Goal: Information Seeking & Learning: Learn about a topic

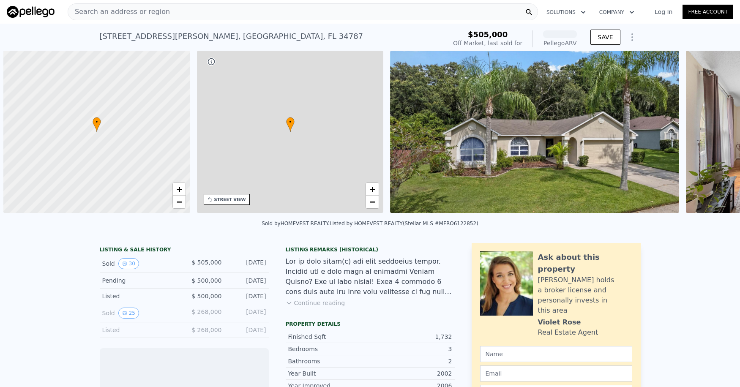
scroll to position [0, 3]
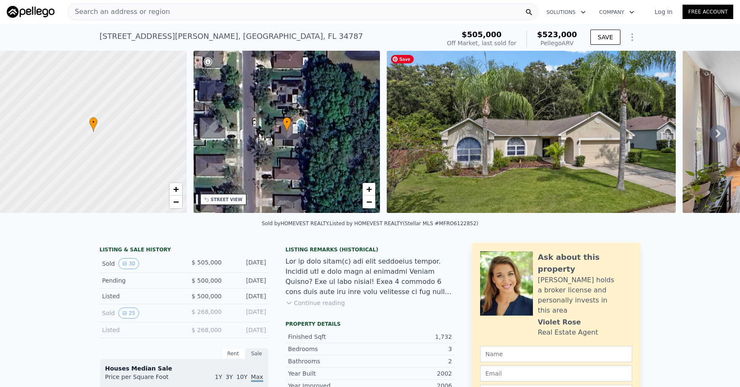
click at [523, 182] on img at bounding box center [531, 132] width 289 height 162
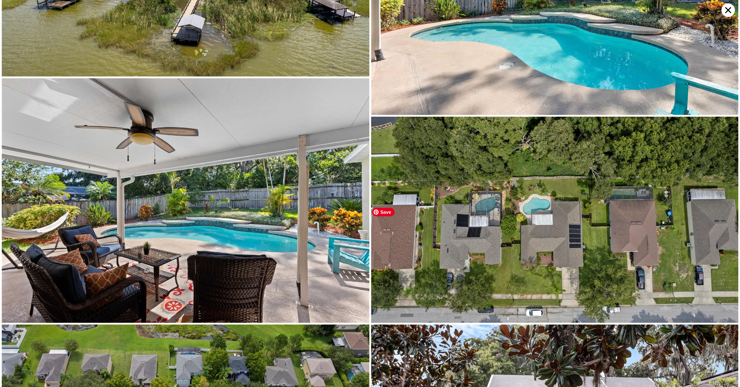
scroll to position [2817, 0]
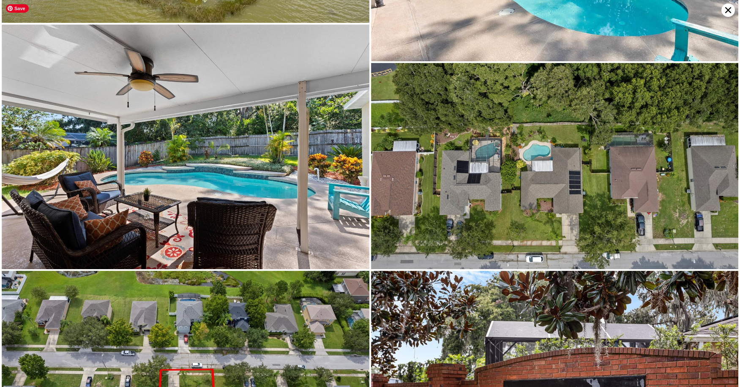
click at [220, 180] on img at bounding box center [186, 147] width 368 height 245
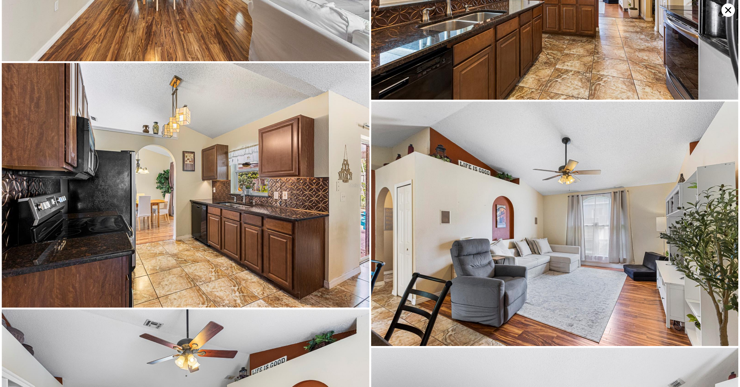
scroll to position [0, 0]
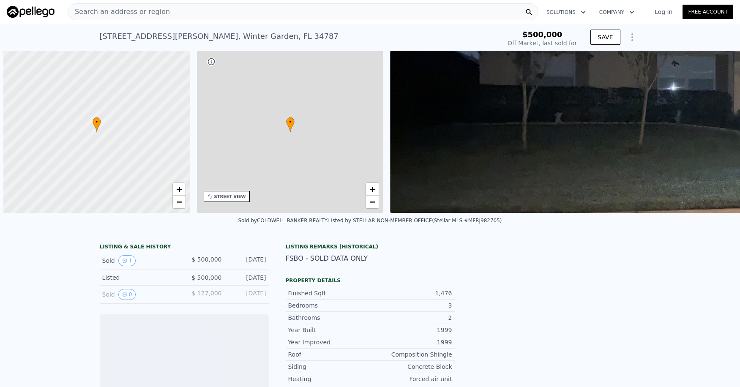
scroll to position [0, 3]
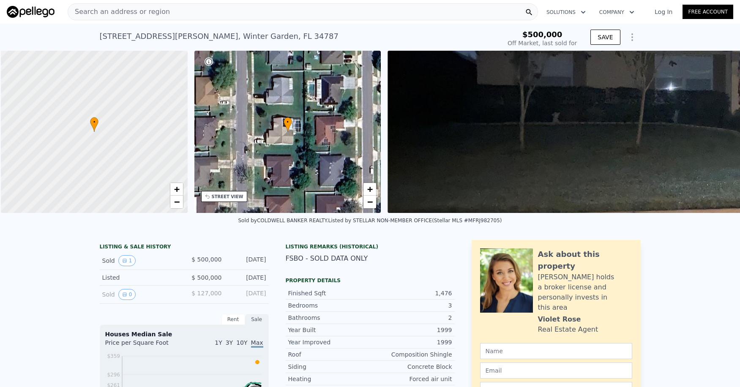
scroll to position [0, 3]
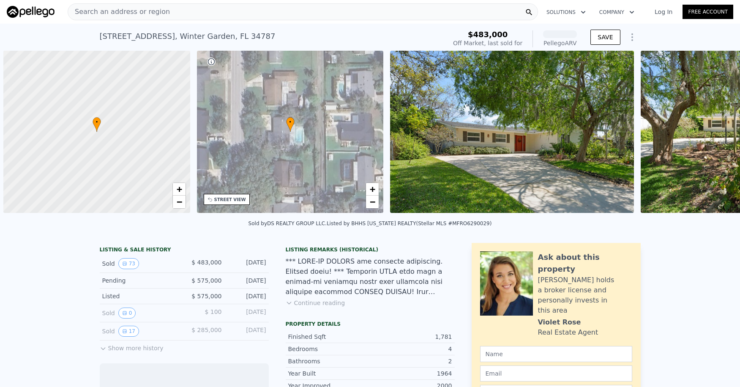
scroll to position [0, 3]
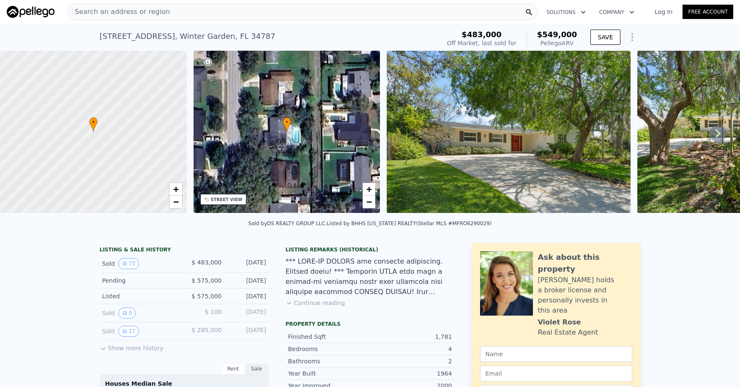
click at [715, 136] on icon at bounding box center [717, 133] width 5 height 8
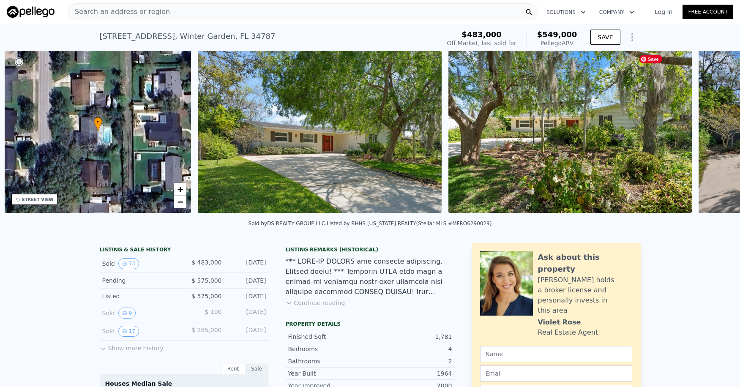
scroll to position [0, 196]
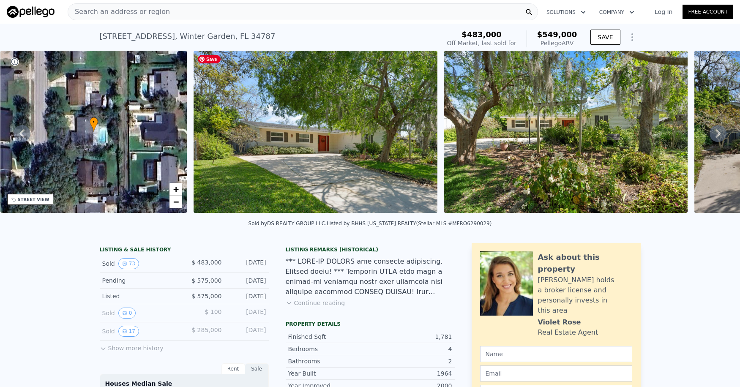
click at [391, 138] on img at bounding box center [315, 132] width 243 height 162
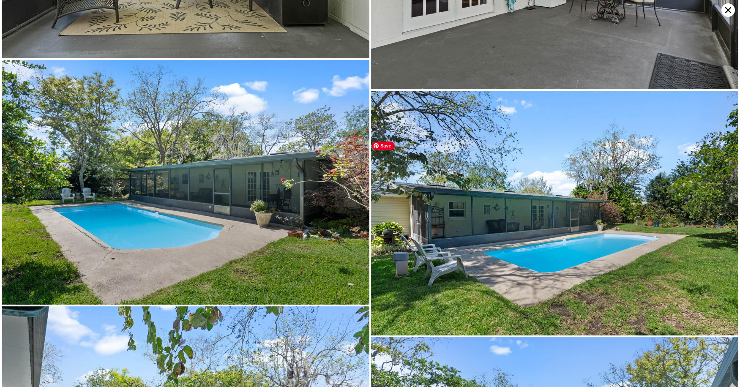
scroll to position [2321, 0]
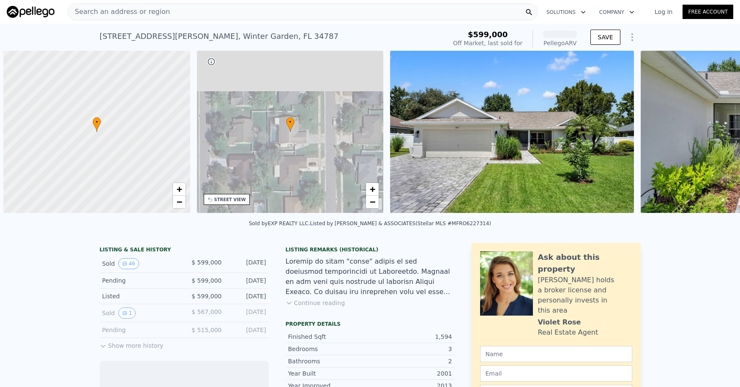
scroll to position [0, 3]
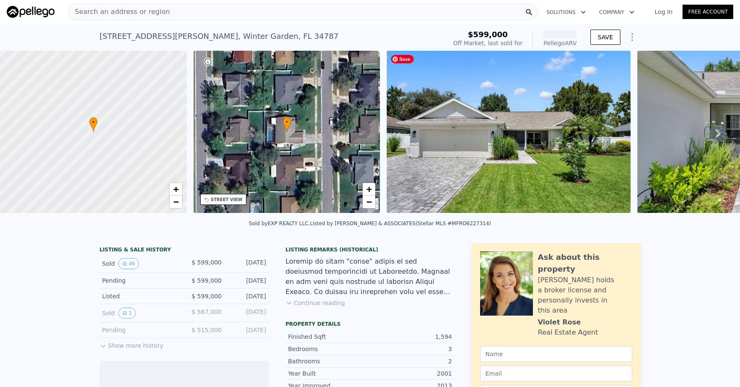
click at [519, 144] on img at bounding box center [508, 132] width 243 height 162
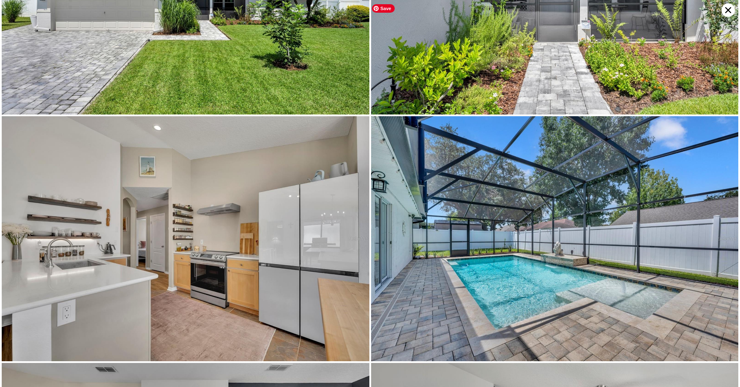
scroll to position [0, 0]
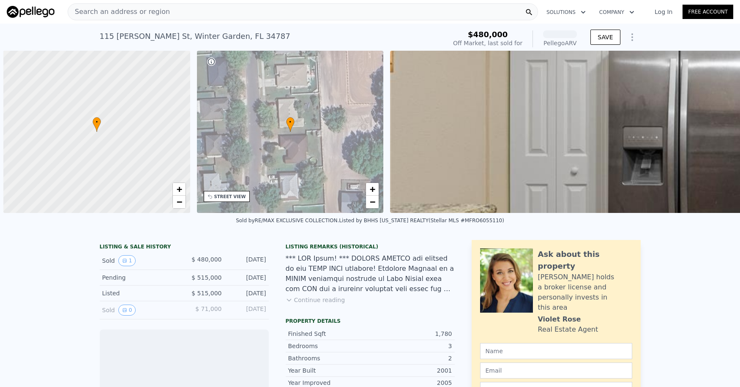
scroll to position [0, 3]
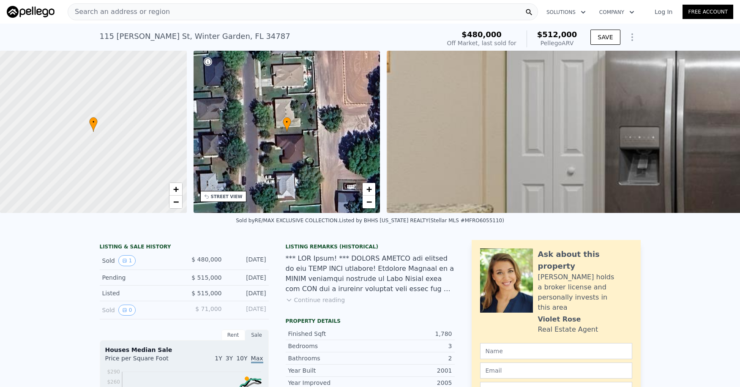
click at [148, 12] on span "Search an address or region" at bounding box center [119, 12] width 102 height 10
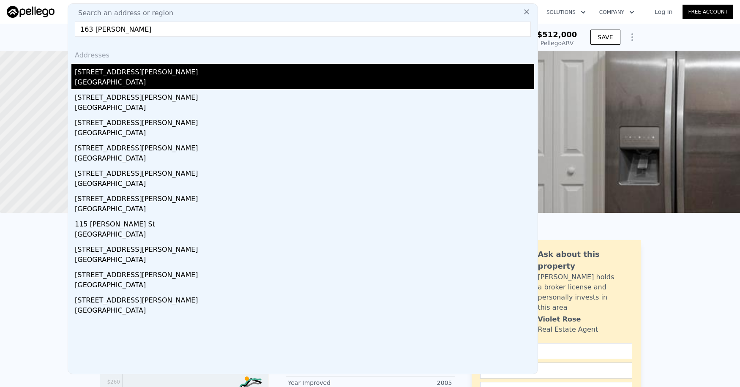
type input "163 zachary wade"
click at [112, 82] on div "Orange County, FL 34787" at bounding box center [304, 83] width 459 height 12
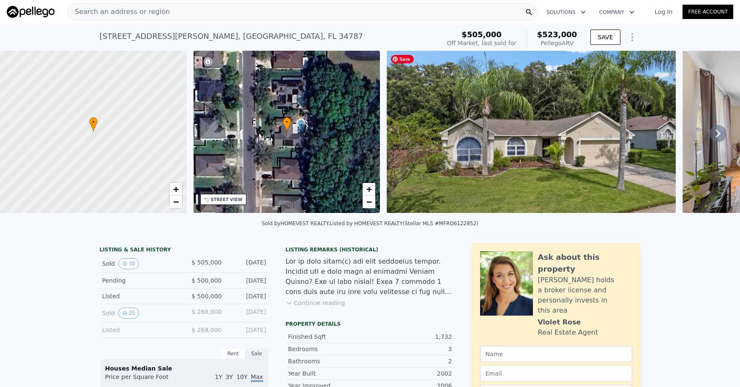
click at [486, 172] on img at bounding box center [531, 132] width 289 height 162
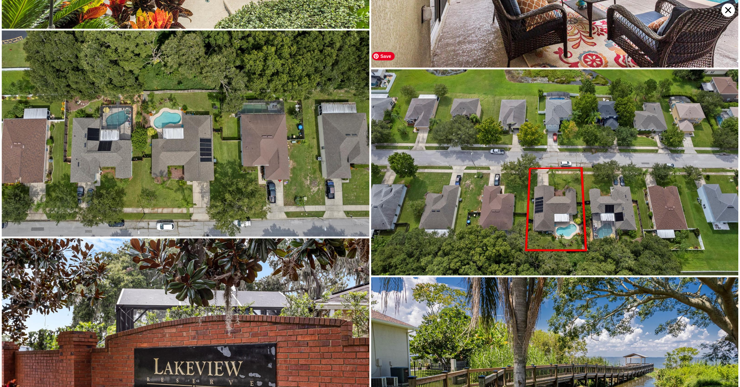
scroll to position [2161, 0]
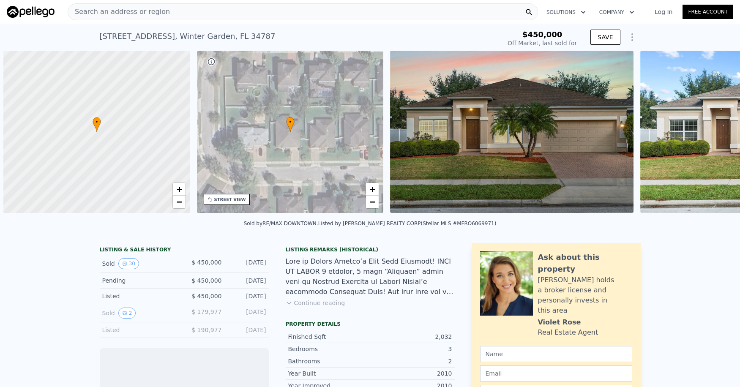
scroll to position [0, 3]
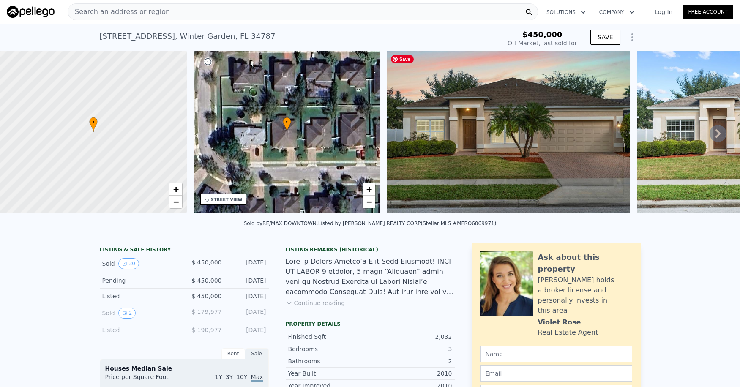
click at [559, 173] on img at bounding box center [508, 132] width 243 height 162
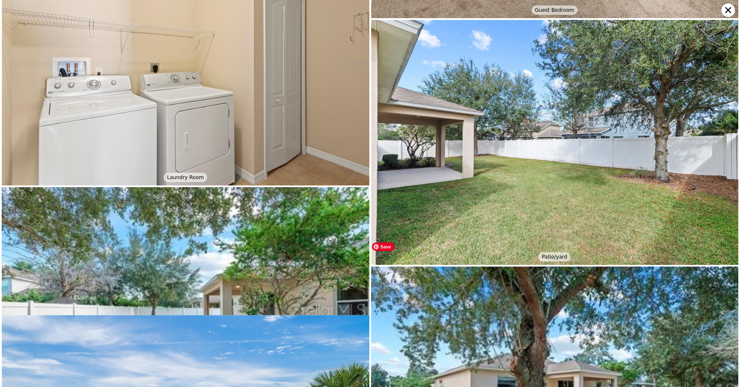
scroll to position [3017, 0]
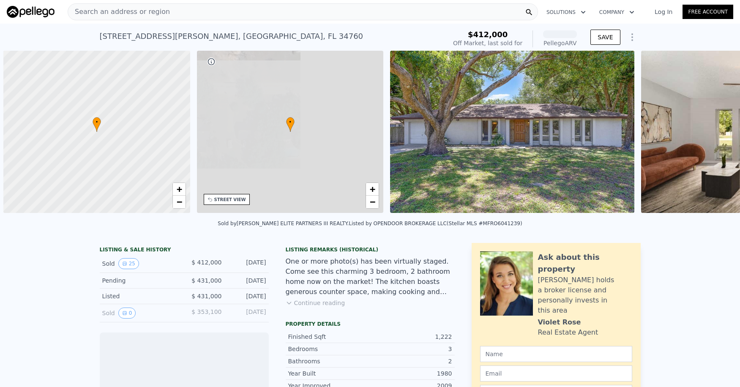
scroll to position [0, 3]
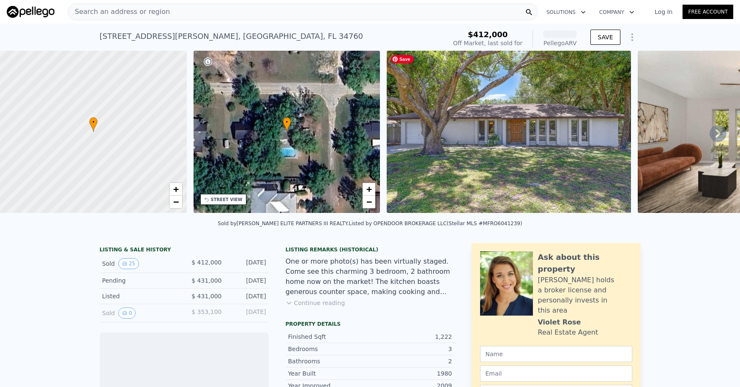
click at [479, 174] on img at bounding box center [509, 132] width 244 height 162
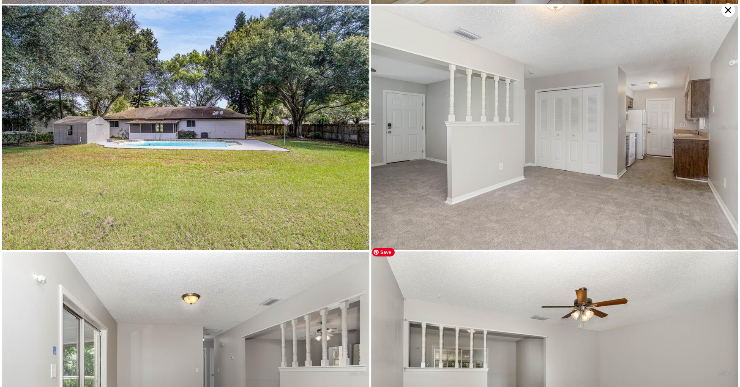
scroll to position [700, 0]
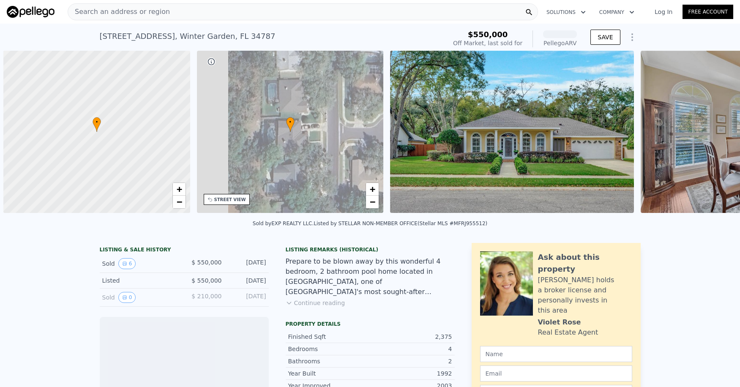
scroll to position [0, 3]
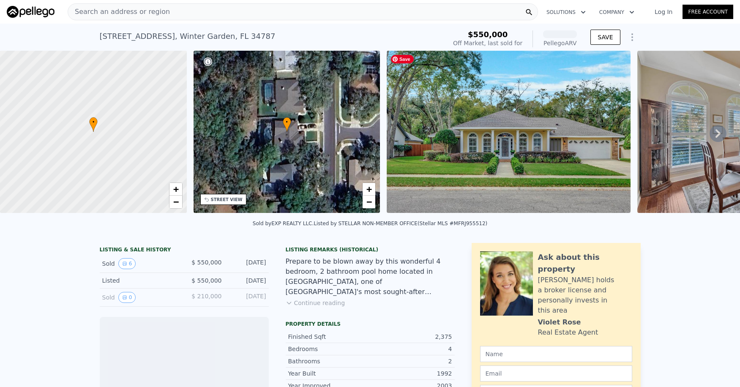
click at [503, 142] on img at bounding box center [509, 132] width 244 height 162
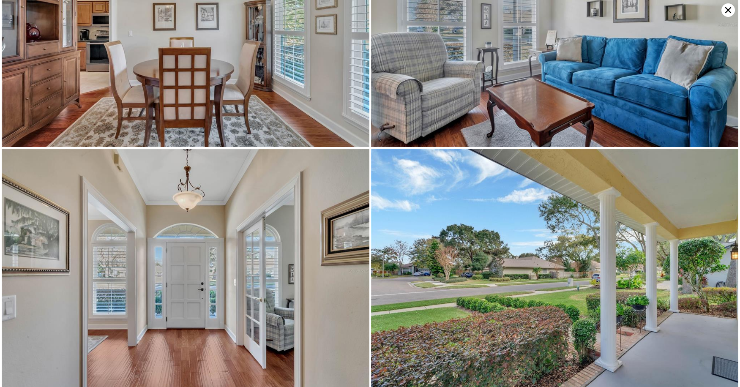
scroll to position [0, 0]
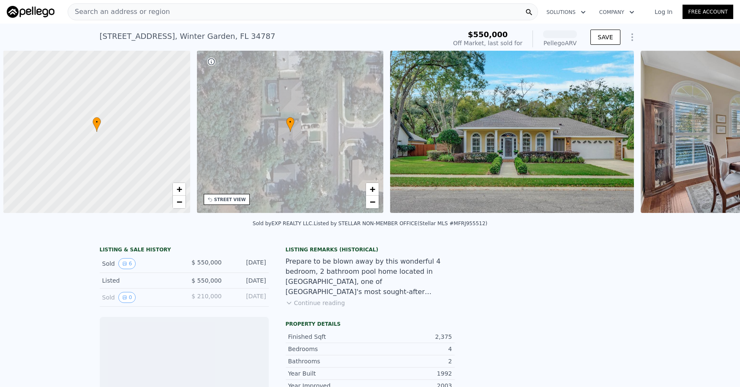
scroll to position [0, 3]
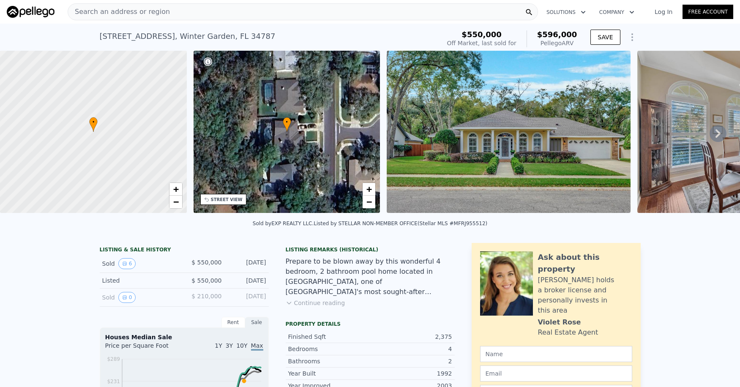
click at [711, 136] on icon at bounding box center [717, 133] width 17 height 17
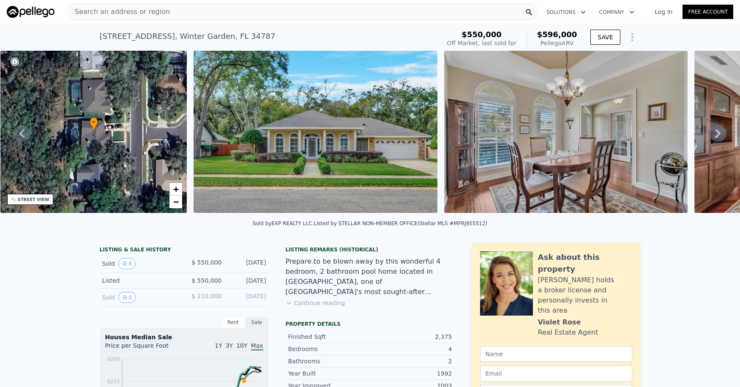
click at [711, 136] on icon at bounding box center [717, 133] width 17 height 17
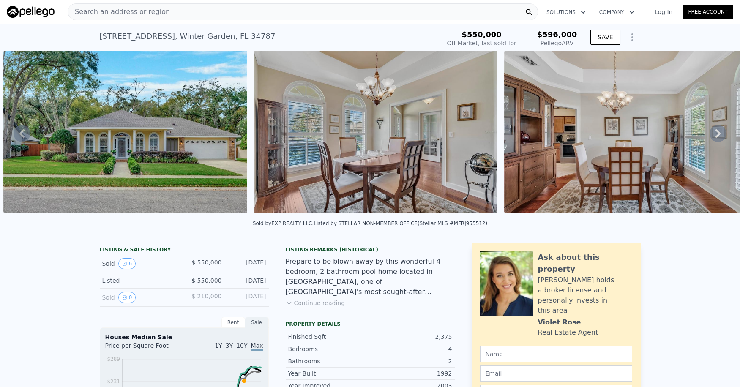
click at [711, 136] on icon at bounding box center [717, 133] width 17 height 17
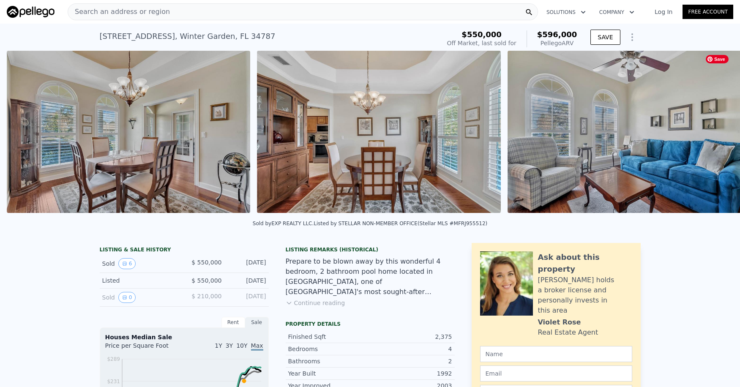
scroll to position [0, 637]
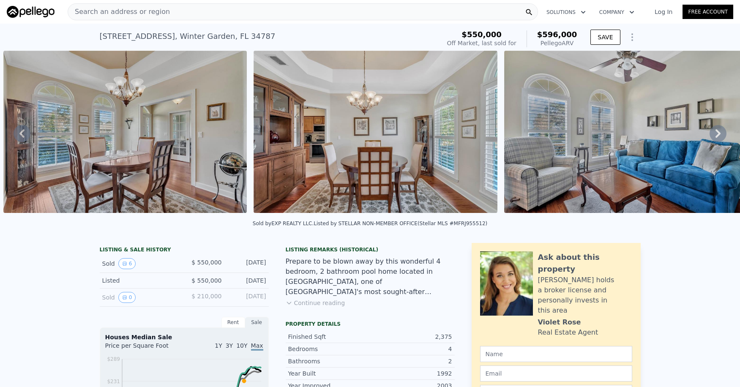
click at [711, 136] on icon at bounding box center [717, 133] width 17 height 17
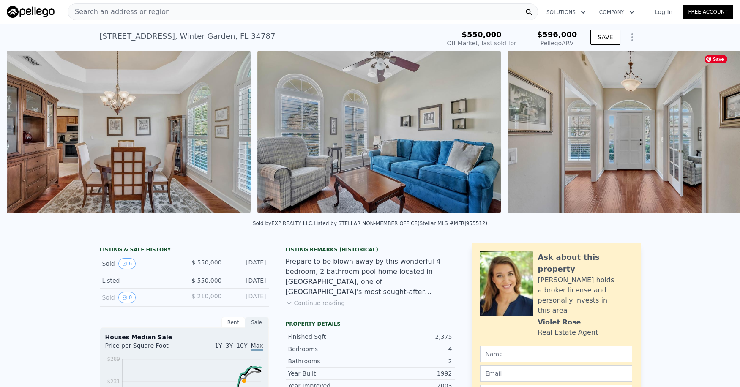
scroll to position [0, 887]
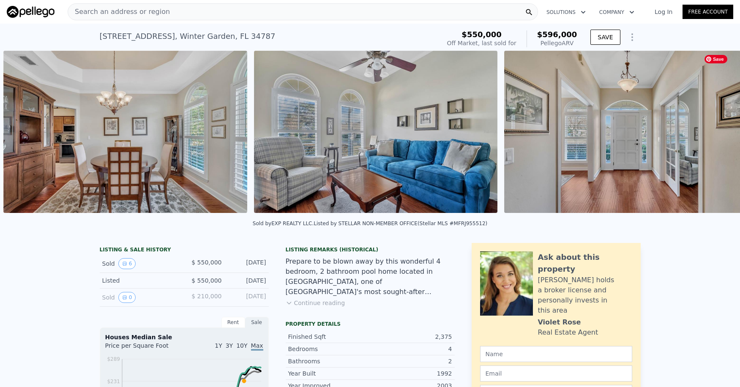
click at [711, 136] on div "• + − • + − STREET VIEW Loading... SATELLITE VIEW" at bounding box center [370, 133] width 740 height 165
click at [711, 136] on icon at bounding box center [717, 133] width 17 height 17
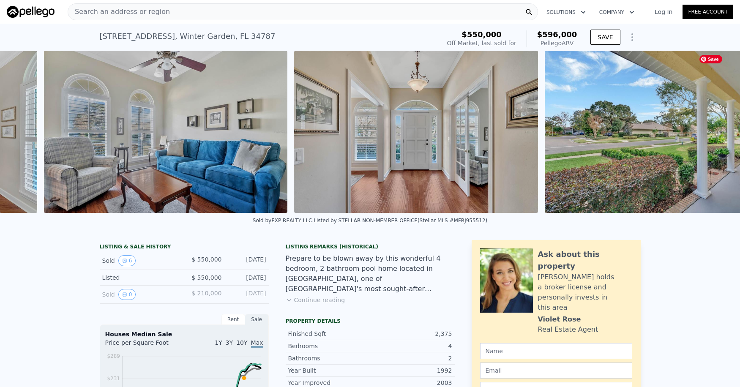
scroll to position [0, 1098]
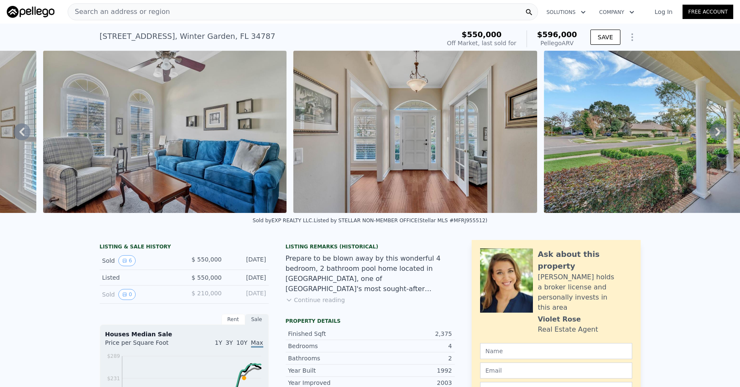
click at [715, 136] on icon at bounding box center [717, 132] width 5 height 8
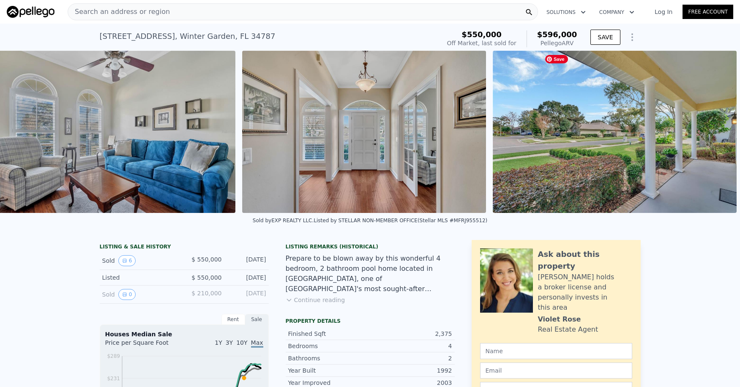
scroll to position [0, 1155]
click at [711, 136] on img at bounding box center [615, 132] width 244 height 162
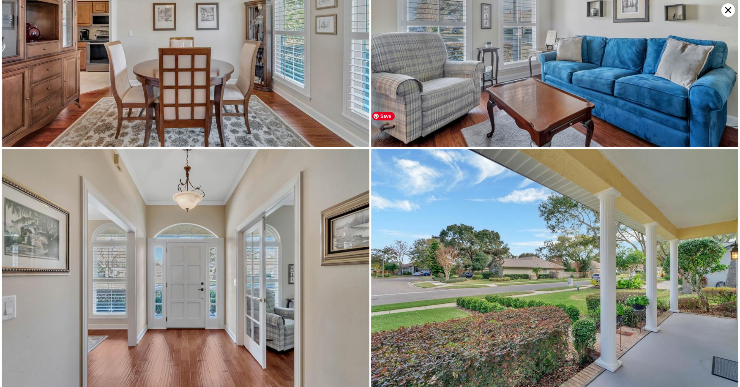
scroll to position [344, 0]
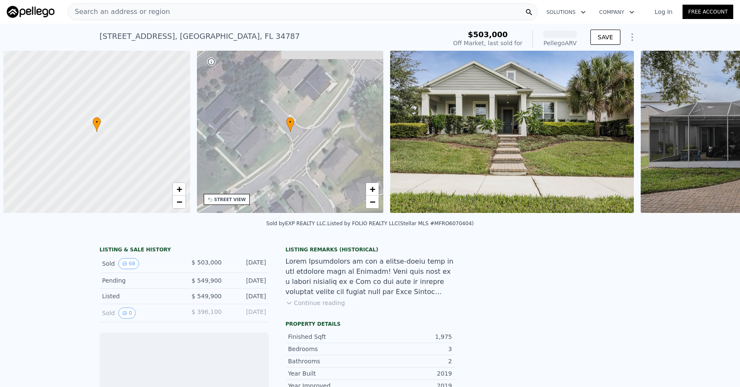
scroll to position [0, 3]
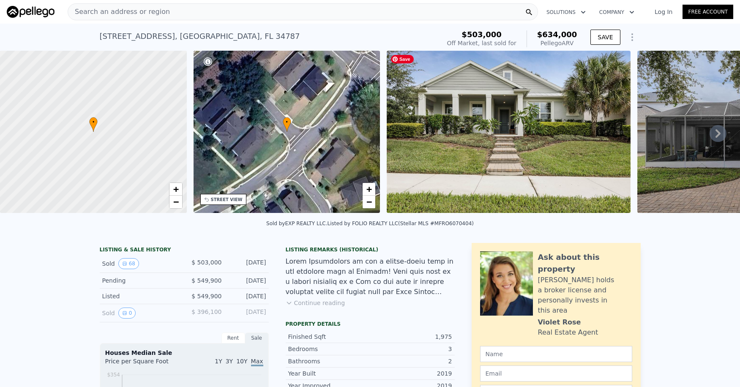
click at [535, 142] on img at bounding box center [509, 132] width 244 height 162
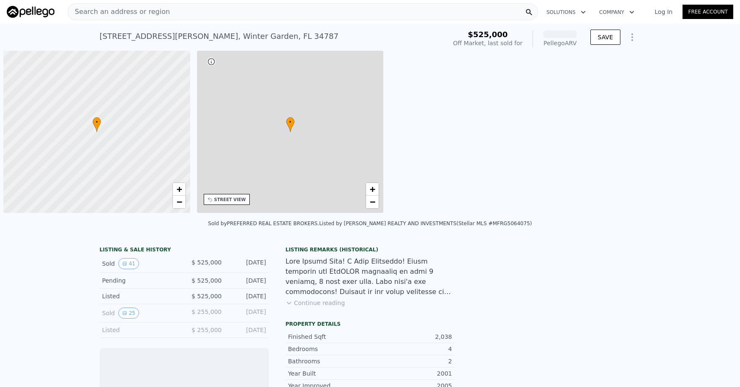
scroll to position [0, 3]
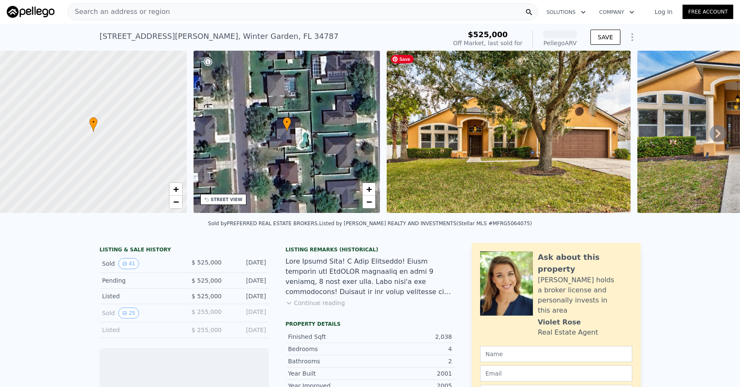
click at [534, 141] on img at bounding box center [509, 132] width 244 height 162
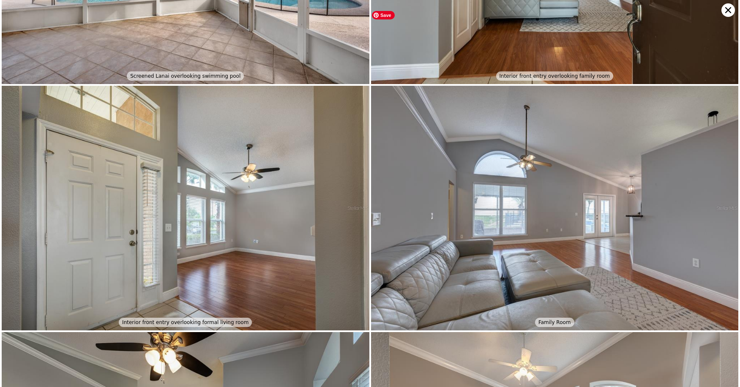
scroll to position [488, 0]
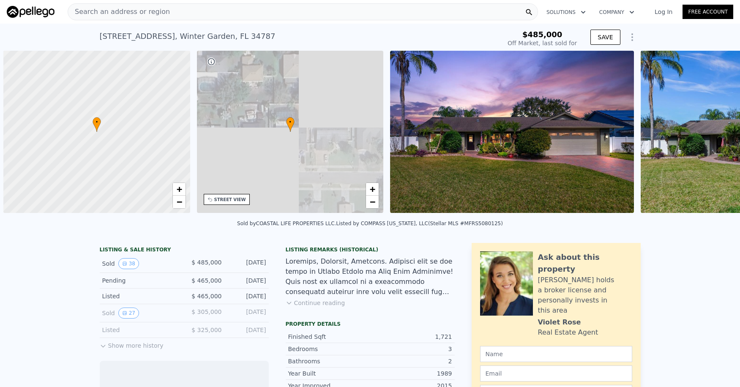
scroll to position [0, 3]
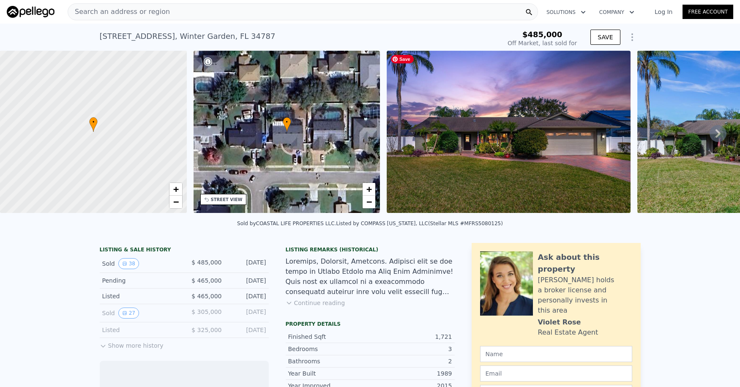
click at [564, 177] on img at bounding box center [509, 132] width 244 height 162
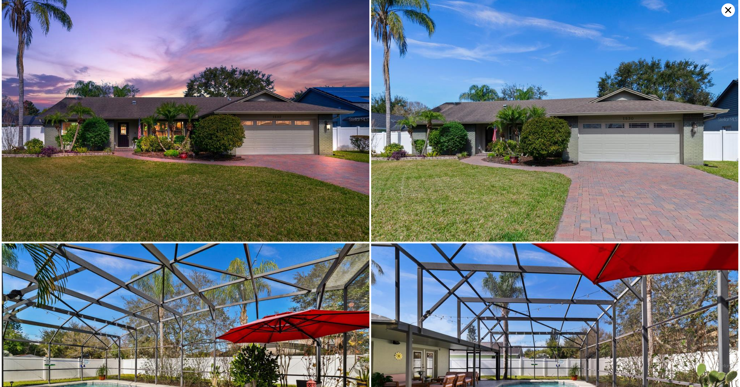
scroll to position [0, 0]
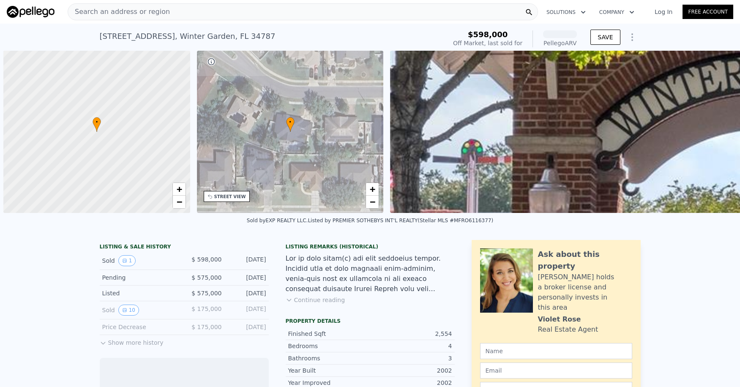
scroll to position [0, 3]
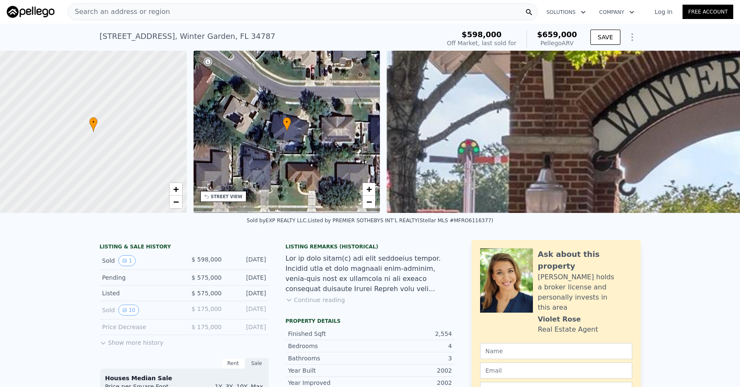
click at [128, 12] on span "Search an address or region" at bounding box center [119, 12] width 102 height 10
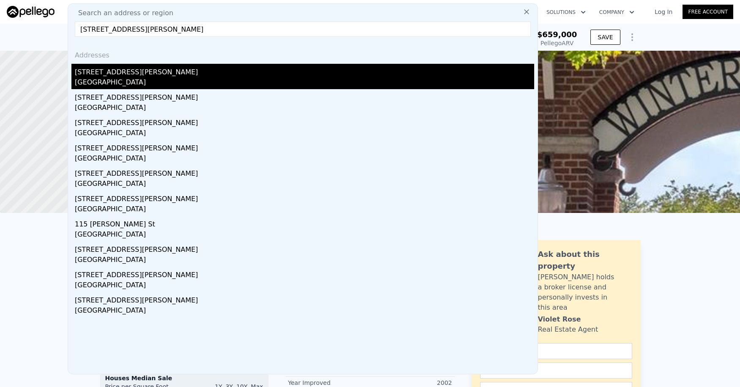
type input "163 Zachary Wade St"
click at [117, 73] on div "163 Zachary Wade St" at bounding box center [304, 71] width 459 height 14
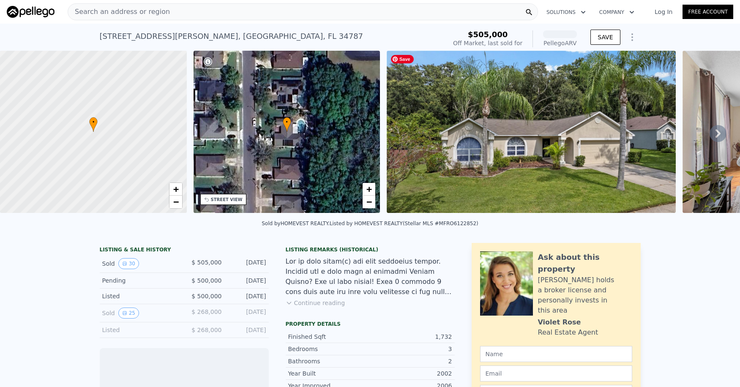
click at [578, 169] on img at bounding box center [531, 132] width 289 height 162
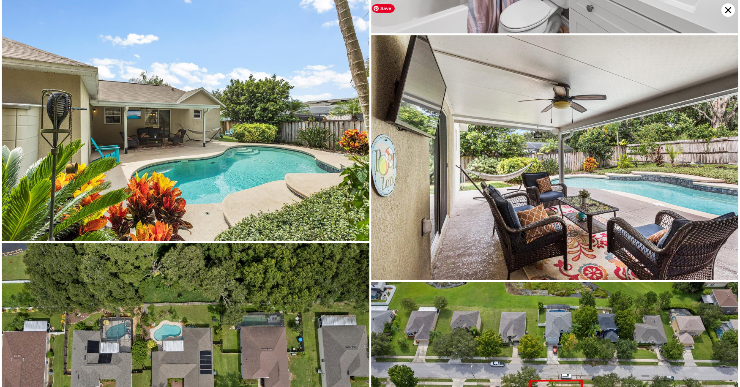
scroll to position [1916, 0]
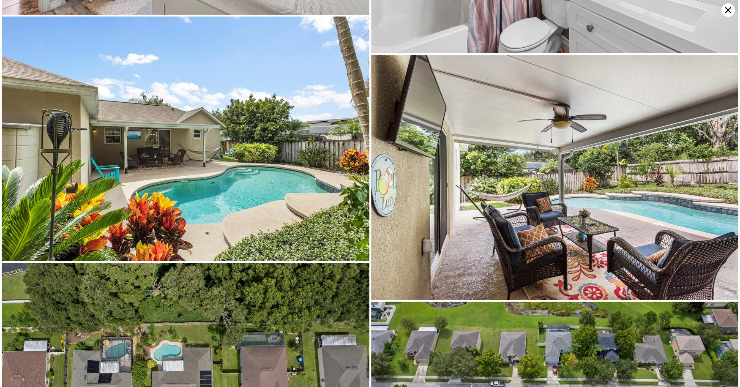
type input "4"
type input "3"
type input "1957"
type input "2664"
type input "7150"
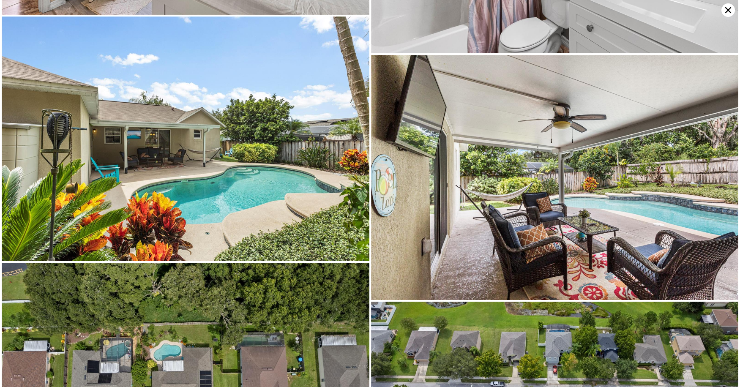
type input "15002"
type input "$ 659,000"
type input "-$ 13,720"
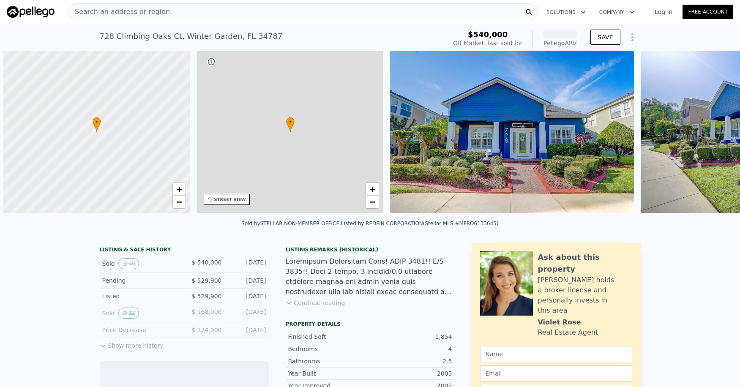
scroll to position [0, 3]
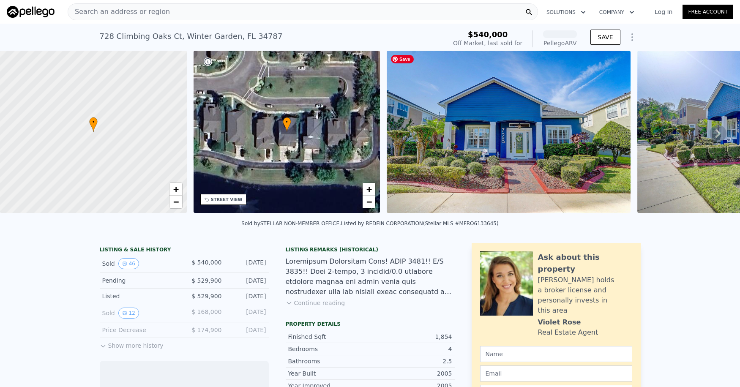
click at [526, 162] on img at bounding box center [509, 132] width 244 height 162
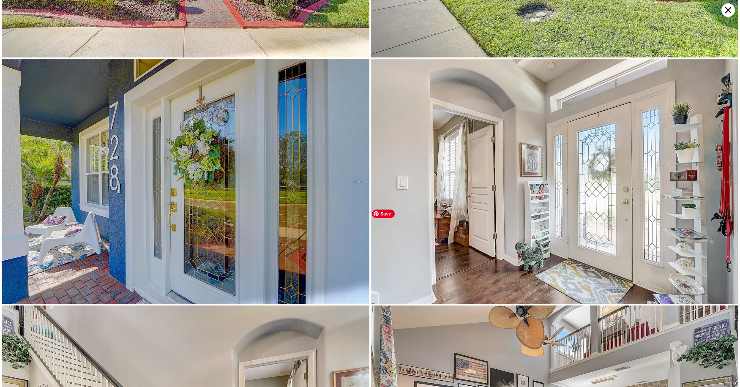
scroll to position [0, 0]
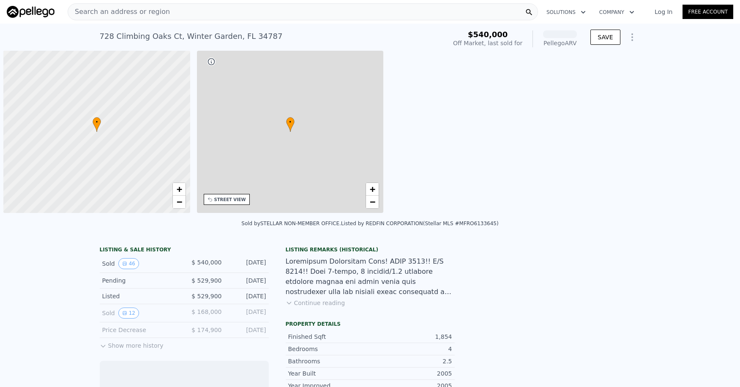
scroll to position [0, 3]
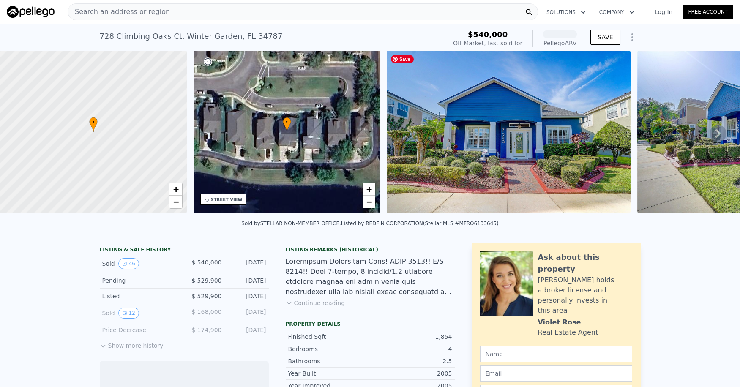
click at [534, 167] on img at bounding box center [509, 132] width 244 height 162
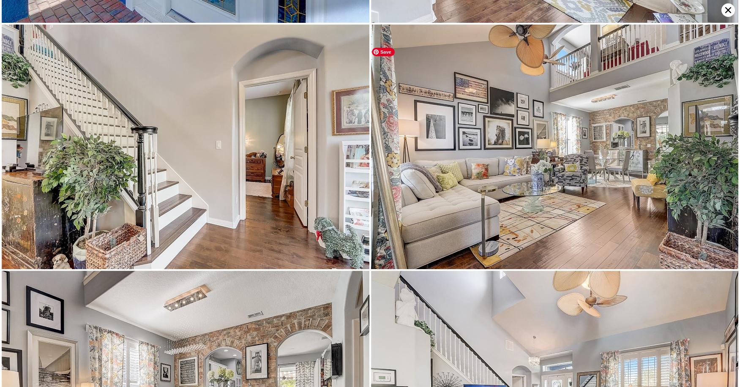
scroll to position [0, 0]
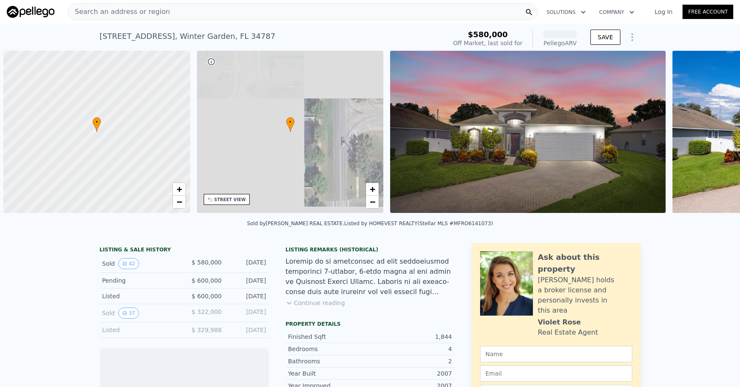
scroll to position [0, 3]
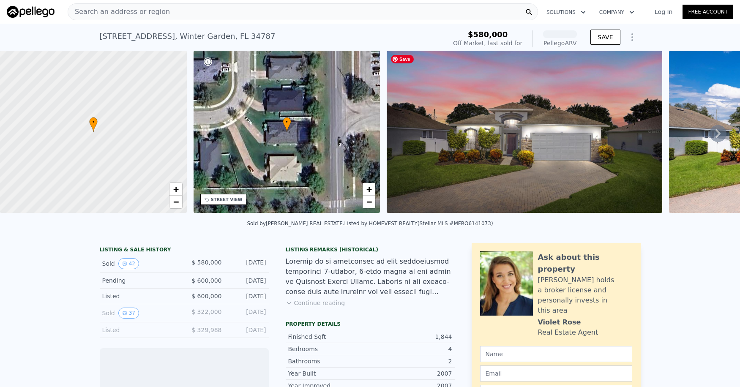
click at [544, 139] on img at bounding box center [524, 132] width 275 height 162
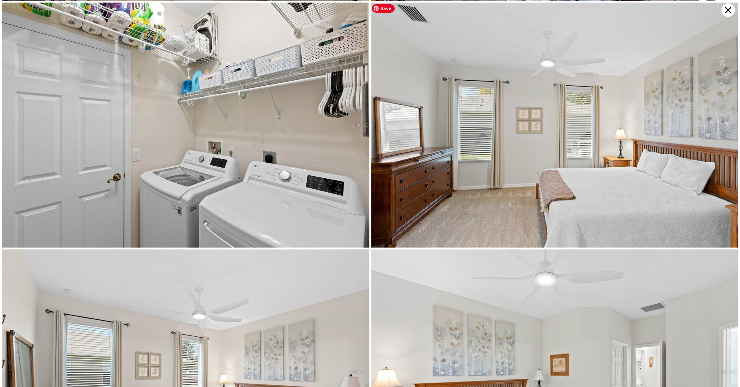
scroll to position [1682, 0]
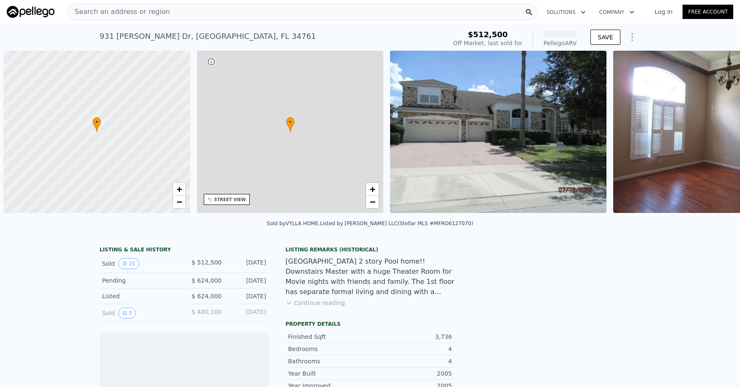
scroll to position [0, 3]
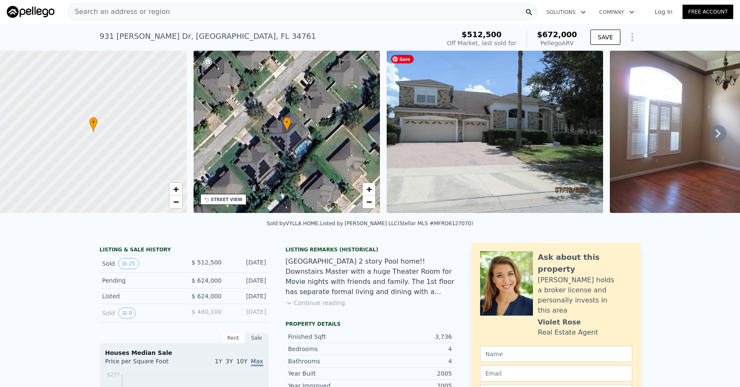
click at [459, 163] on img at bounding box center [495, 132] width 216 height 162
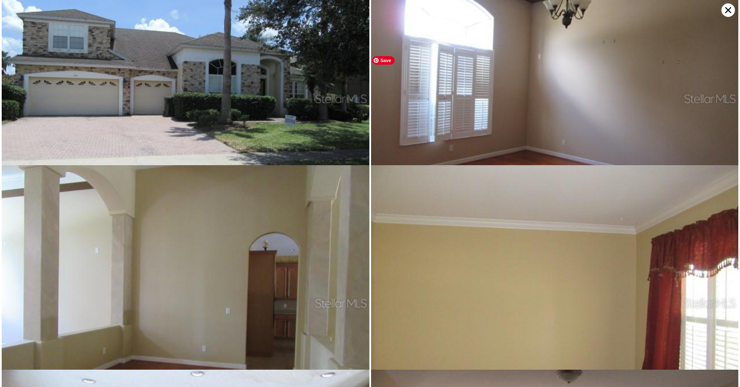
scroll to position [0, 0]
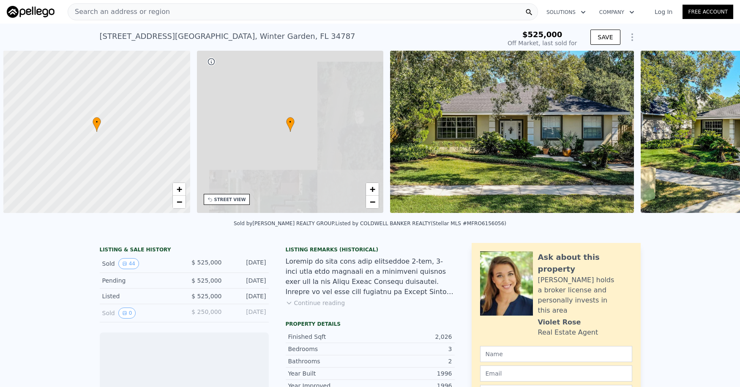
scroll to position [0, 3]
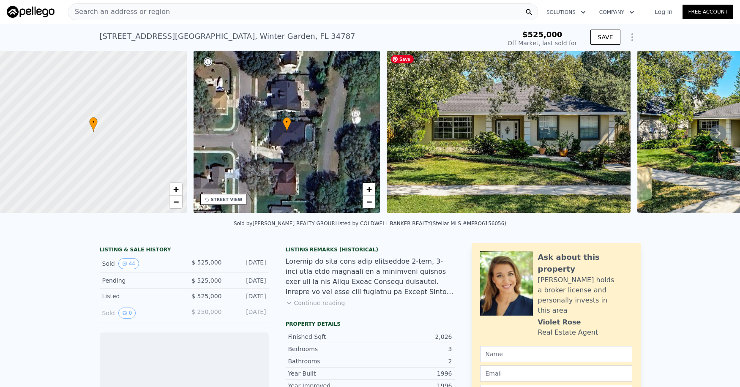
click at [514, 166] on img at bounding box center [509, 132] width 244 height 162
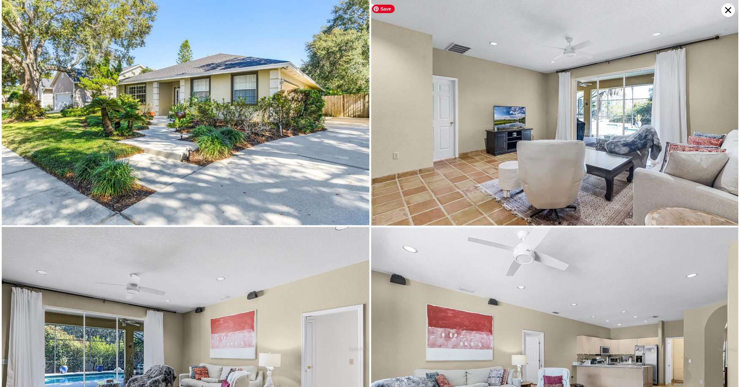
scroll to position [0, 0]
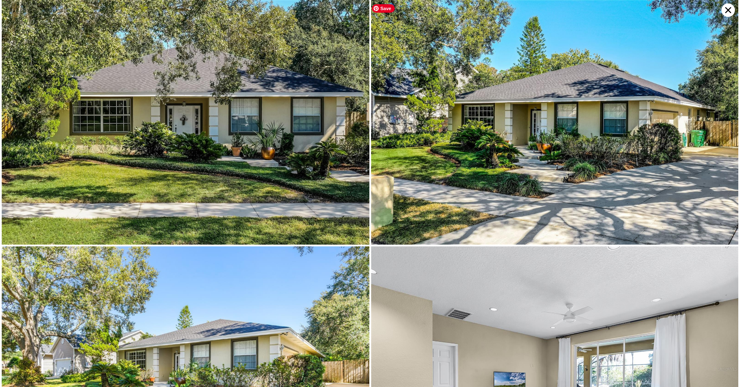
type input "$ 553,000"
type input "-$ 35,522"
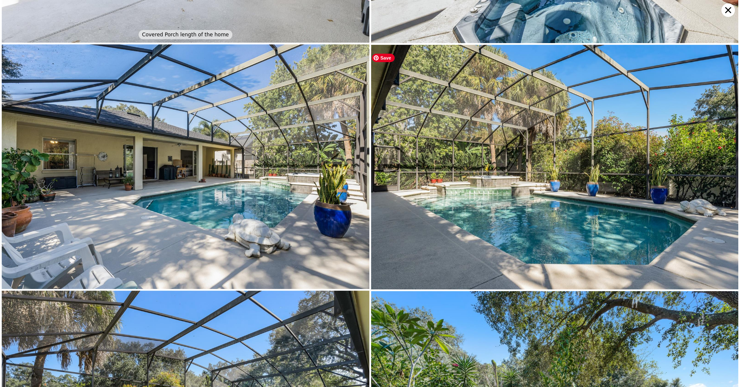
scroll to position [3176, 0]
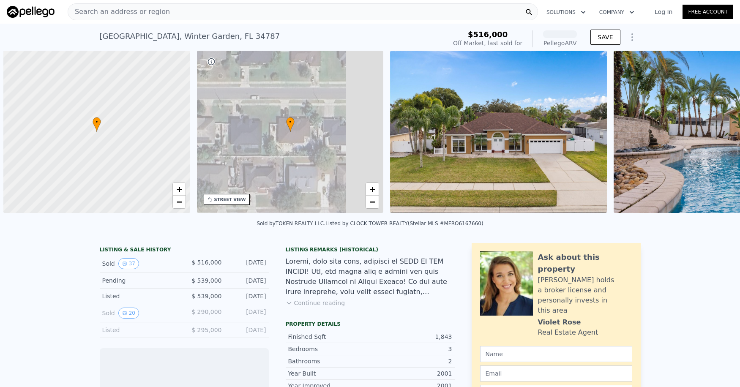
scroll to position [0, 3]
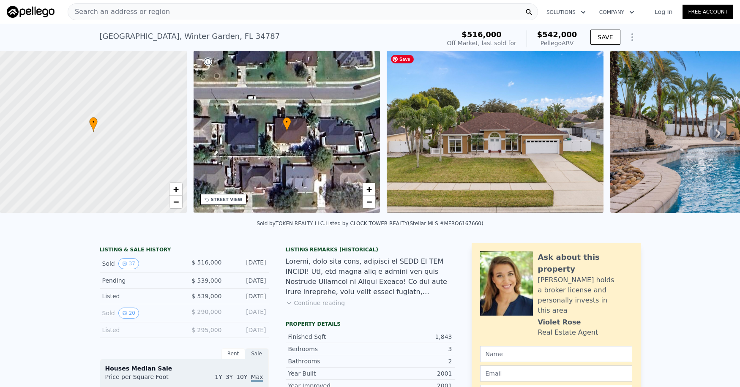
click at [539, 123] on img at bounding box center [495, 132] width 217 height 162
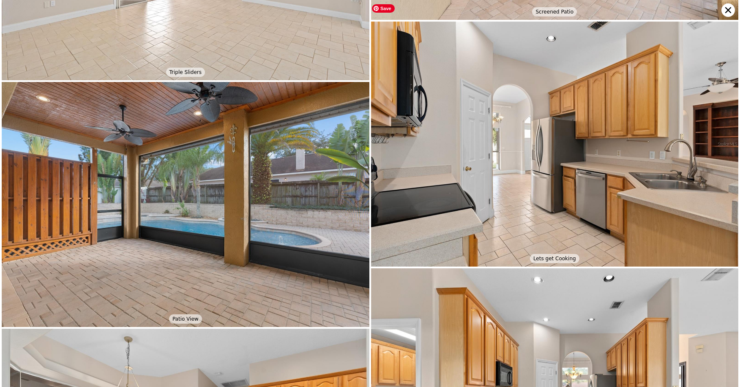
scroll to position [2473, 0]
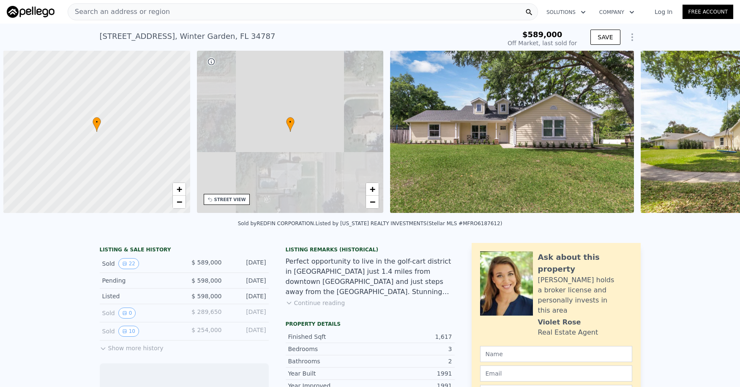
scroll to position [0, 3]
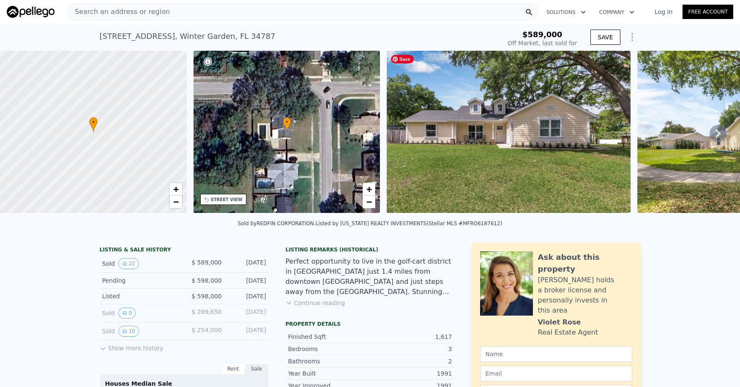
click at [521, 155] on img at bounding box center [508, 132] width 243 height 162
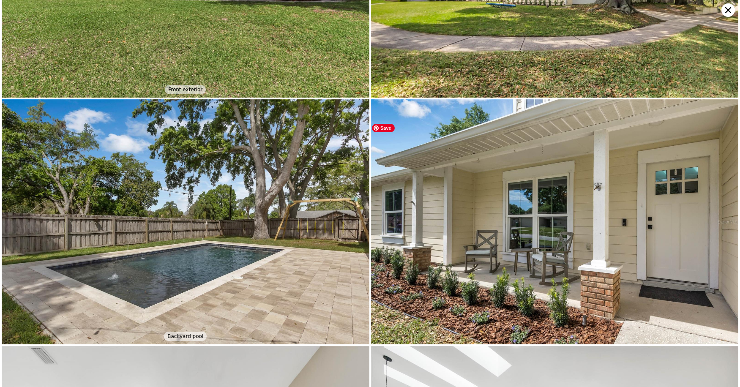
scroll to position [0, 0]
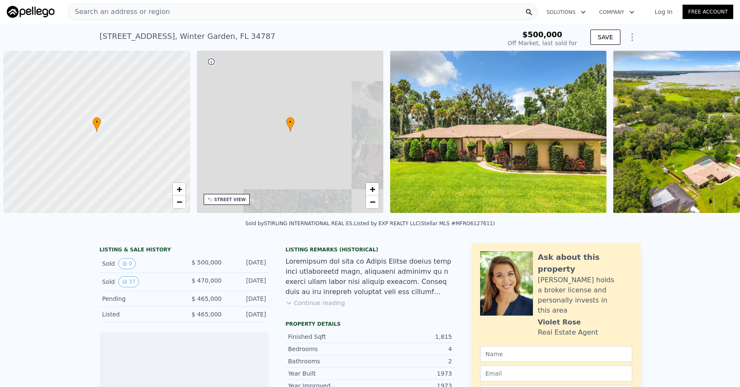
scroll to position [0, 3]
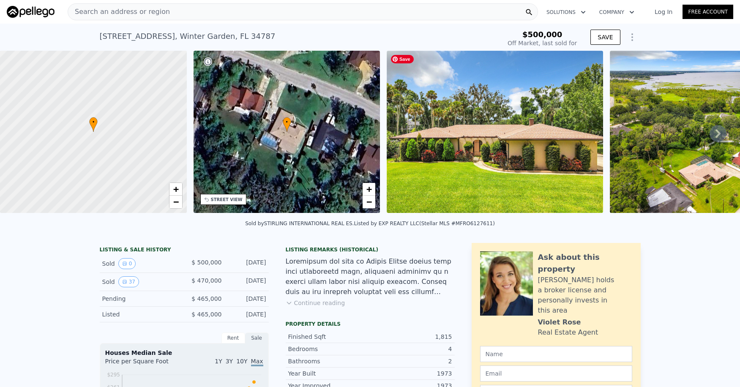
click at [526, 158] on img at bounding box center [495, 132] width 216 height 162
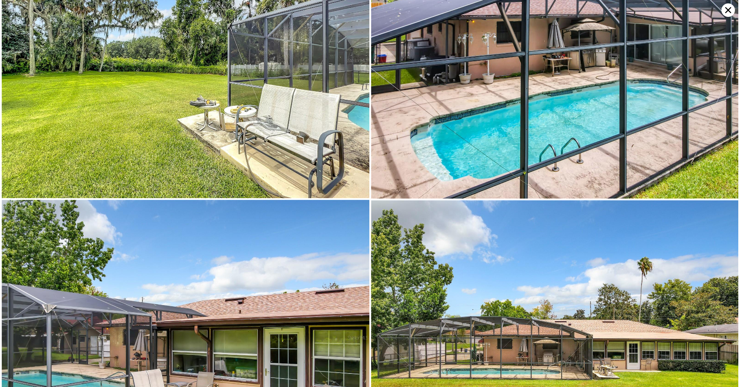
scroll to position [4396, 0]
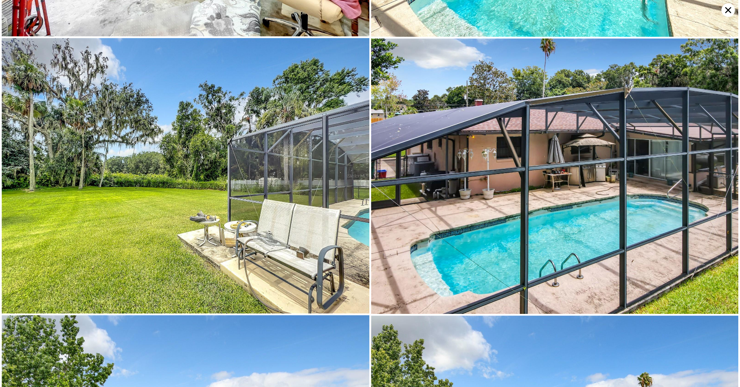
type input "$ 534,000"
type input "-$ 1,142"
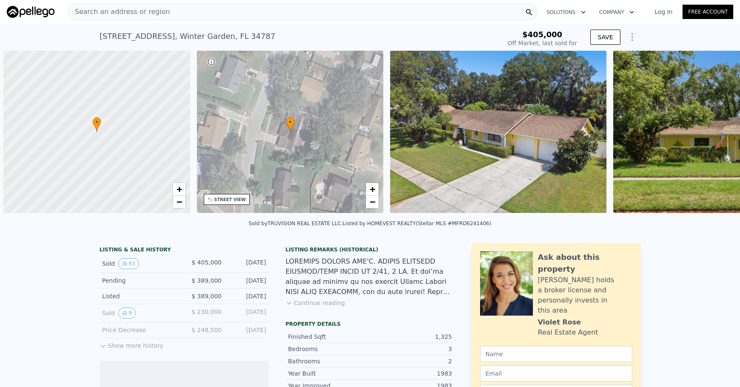
scroll to position [0, 3]
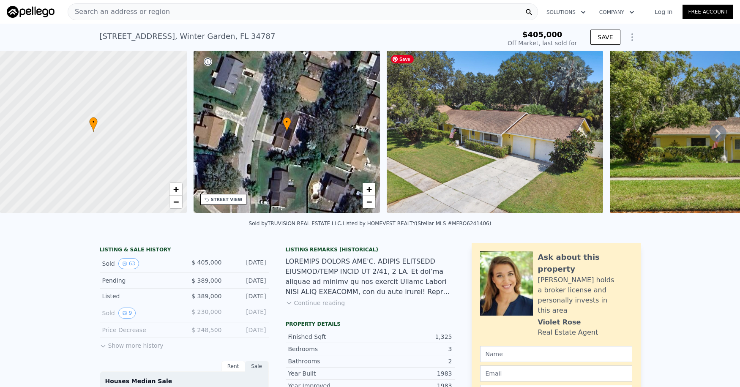
click at [491, 138] on img at bounding box center [495, 132] width 216 height 162
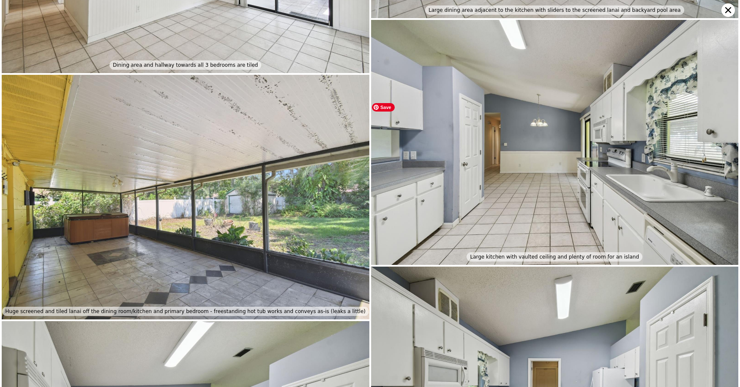
scroll to position [2236, 0]
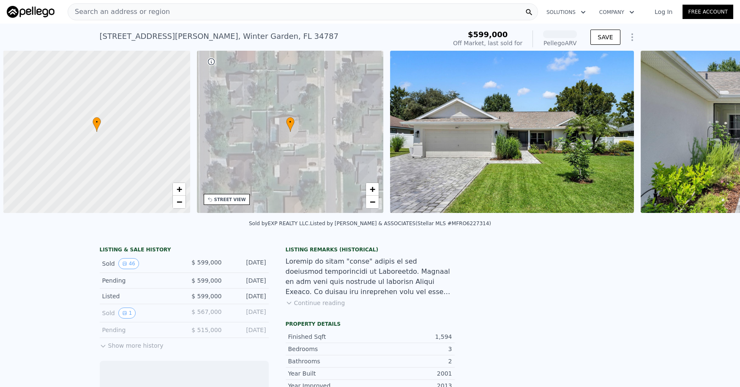
scroll to position [0, 3]
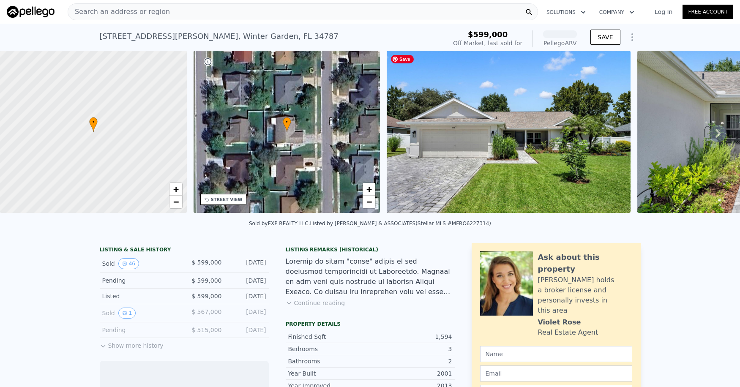
click at [519, 150] on img at bounding box center [508, 132] width 243 height 162
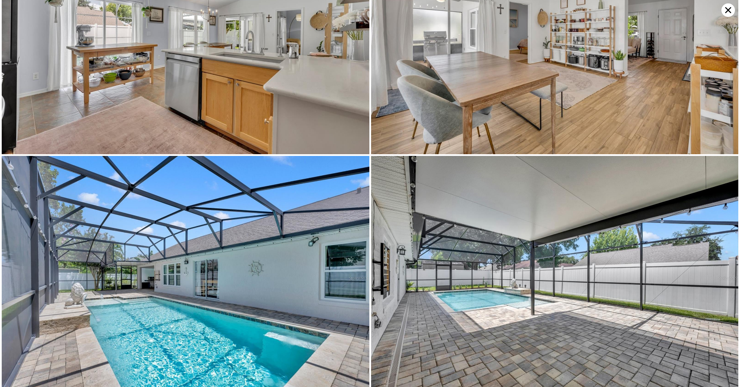
scroll to position [1466, 0]
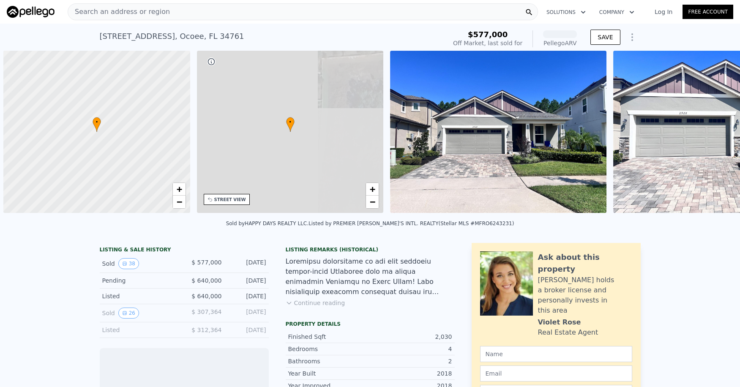
scroll to position [0, 3]
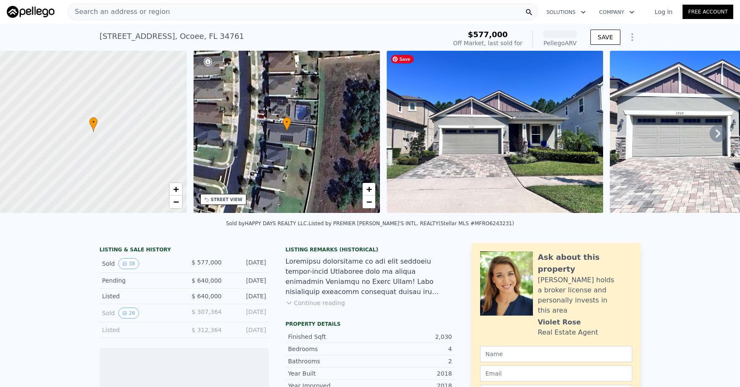
click at [541, 146] on img at bounding box center [495, 132] width 216 height 162
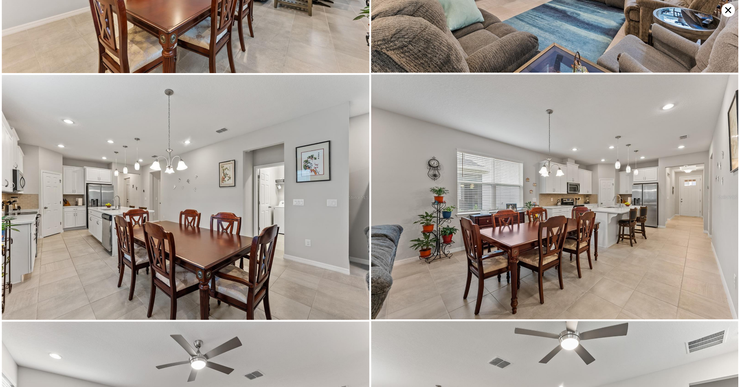
scroll to position [1008, 0]
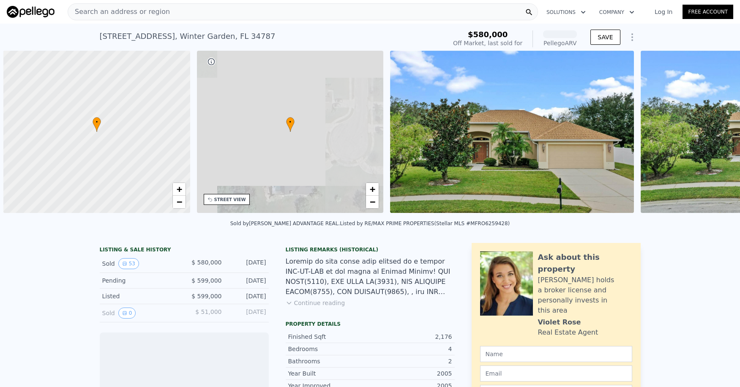
scroll to position [0, 3]
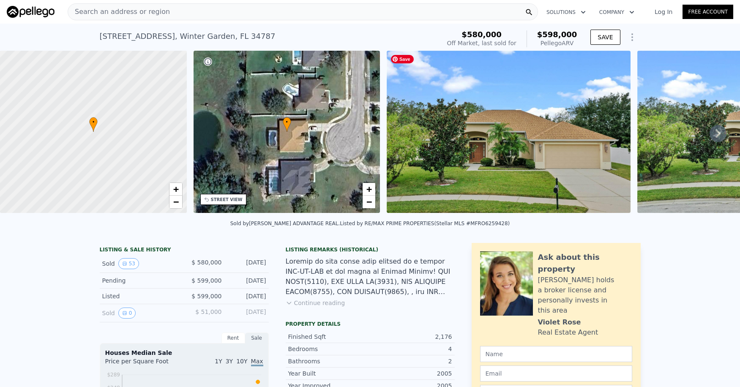
click at [547, 149] on img at bounding box center [508, 132] width 243 height 162
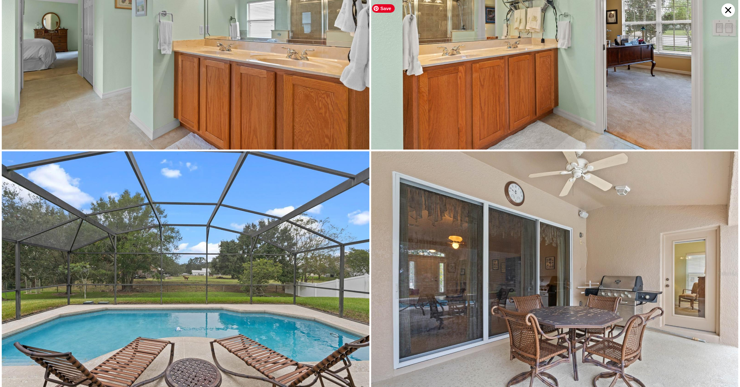
scroll to position [3909, 0]
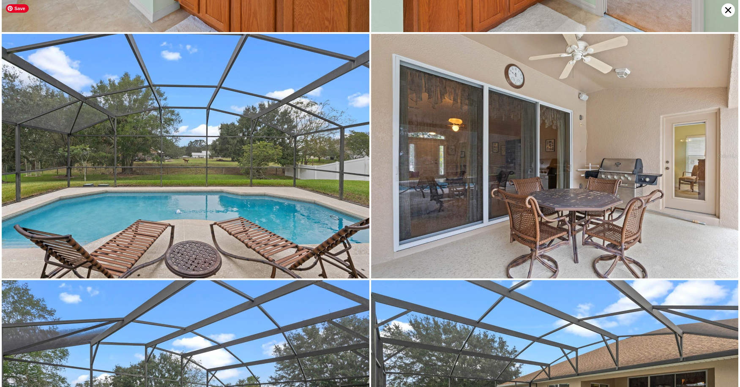
click at [141, 133] on img at bounding box center [186, 156] width 368 height 245
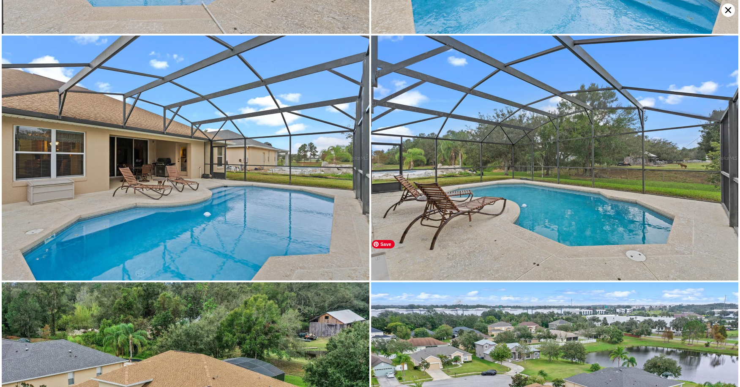
scroll to position [4398, 0]
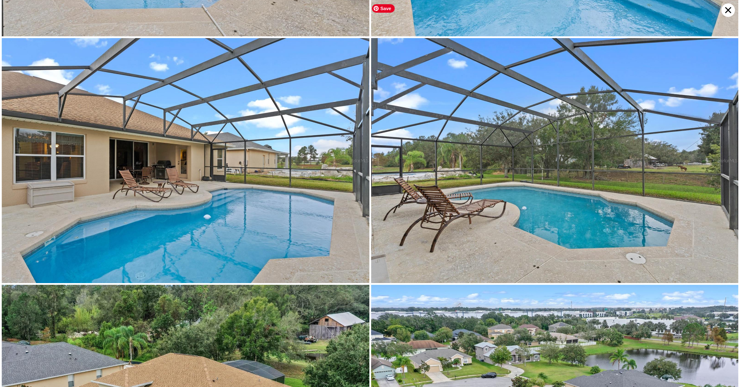
click at [512, 196] on img at bounding box center [555, 160] width 368 height 245
drag, startPoint x: 630, startPoint y: 70, endPoint x: 700, endPoint y: 2, distance: 97.7
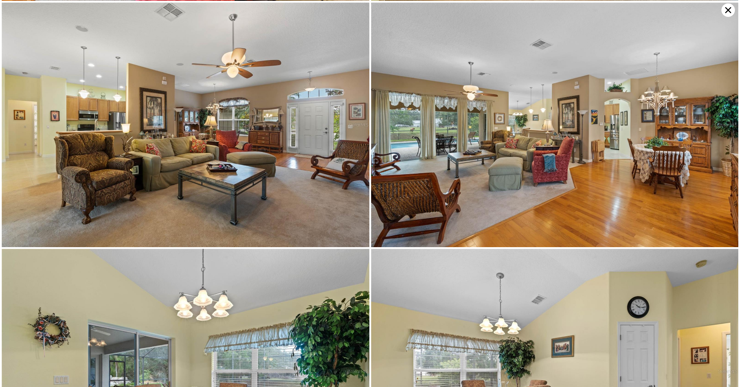
scroll to position [977, 0]
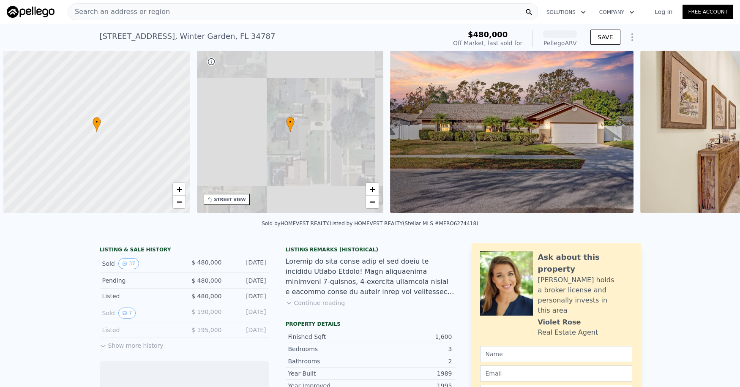
scroll to position [0, 3]
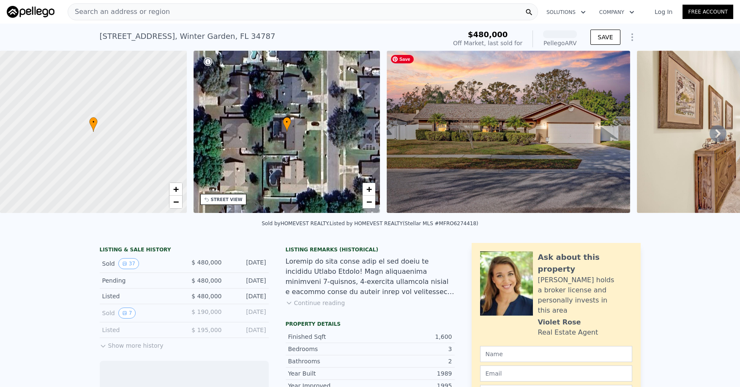
click at [532, 153] on img at bounding box center [508, 132] width 243 height 162
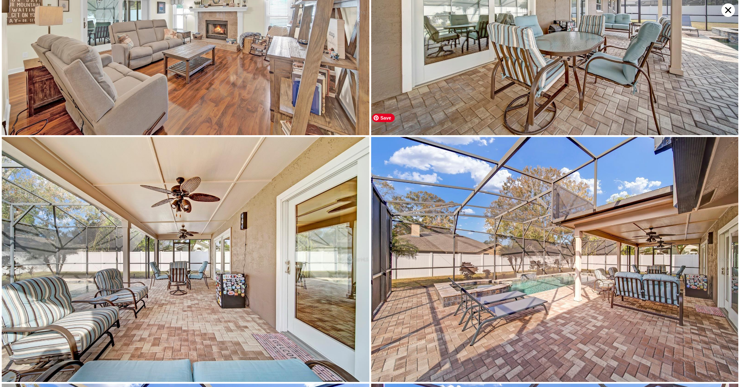
scroll to position [3181, 0]
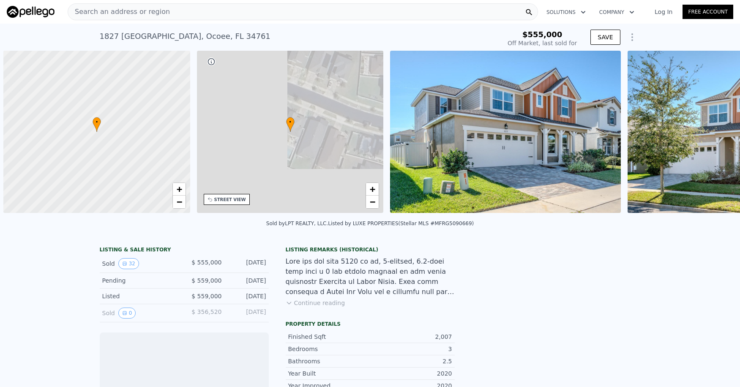
scroll to position [0, 3]
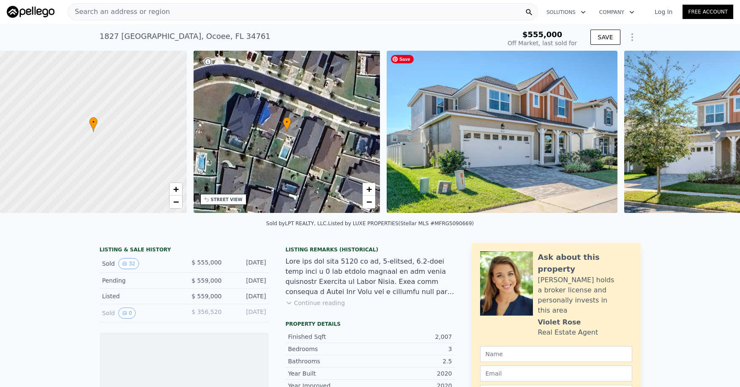
click at [520, 174] on img at bounding box center [502, 132] width 231 height 162
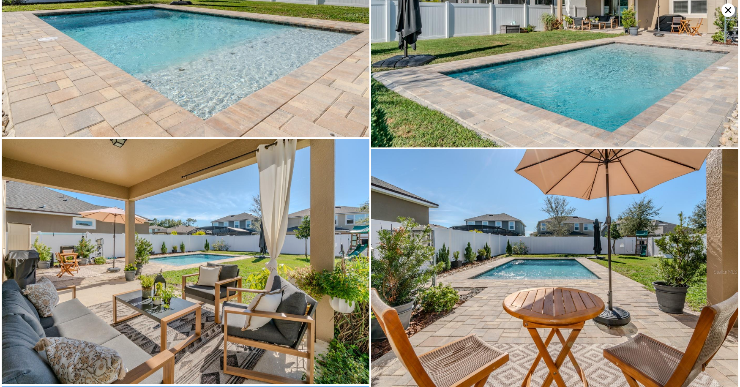
scroll to position [2589, 0]
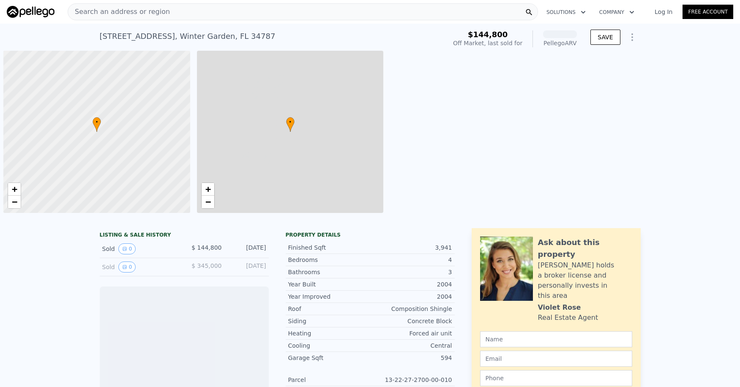
scroll to position [0, 3]
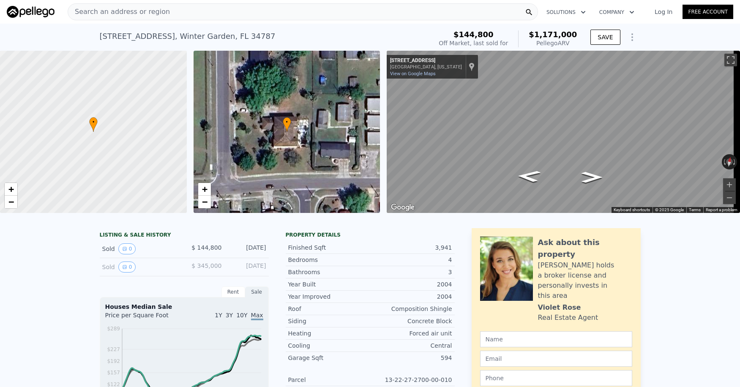
click at [97, 14] on span "Search an address or region" at bounding box center [119, 12] width 102 height 10
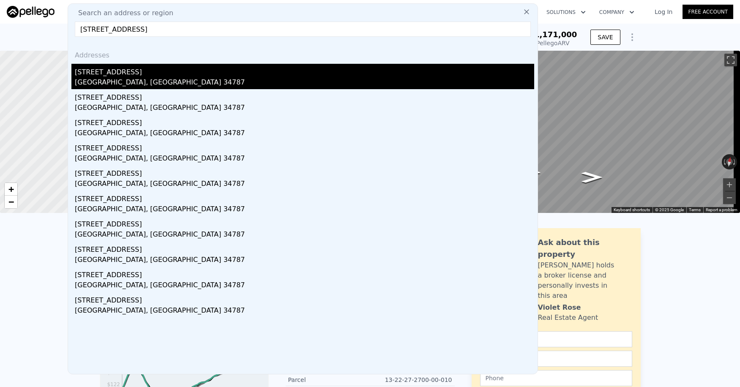
type input "[STREET_ADDRESS]"
click at [98, 74] on div "[STREET_ADDRESS]" at bounding box center [304, 71] width 459 height 14
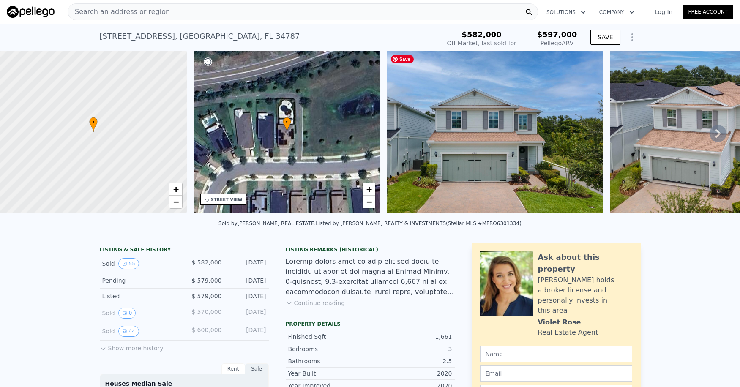
click at [502, 183] on img at bounding box center [495, 132] width 216 height 162
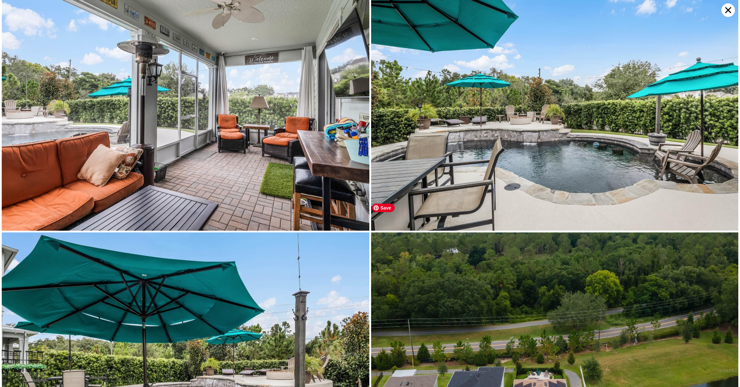
scroll to position [4917, 0]
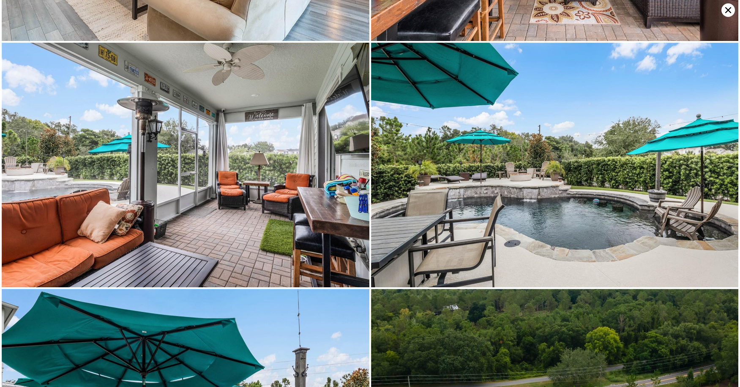
type input "4"
type input "5"
type input "3"
type input "4"
type input "2886"
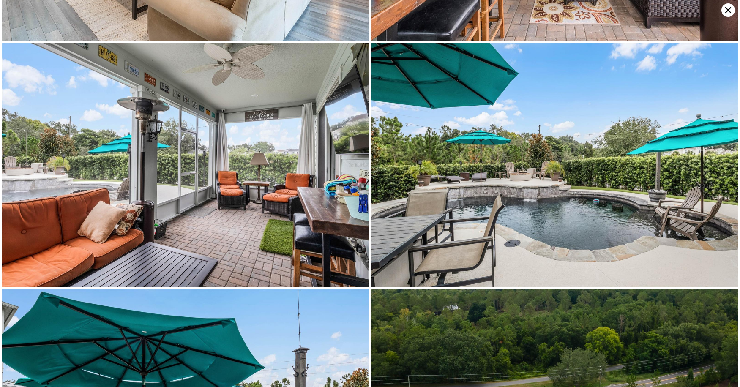
type input "3447"
type input "14340"
type input "37266"
type input "$ 1,171,000"
type input "6"
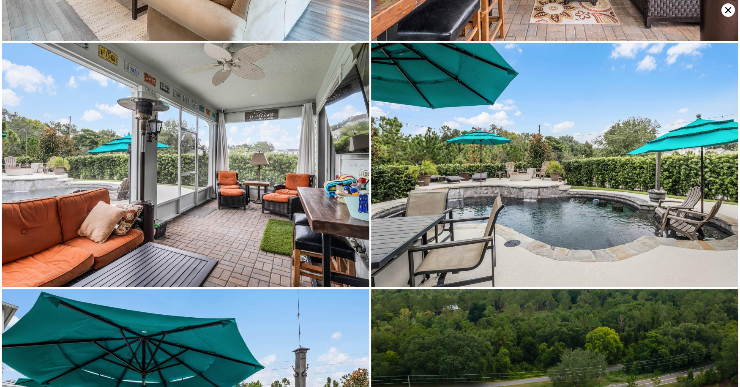
type input "$ 937,316"
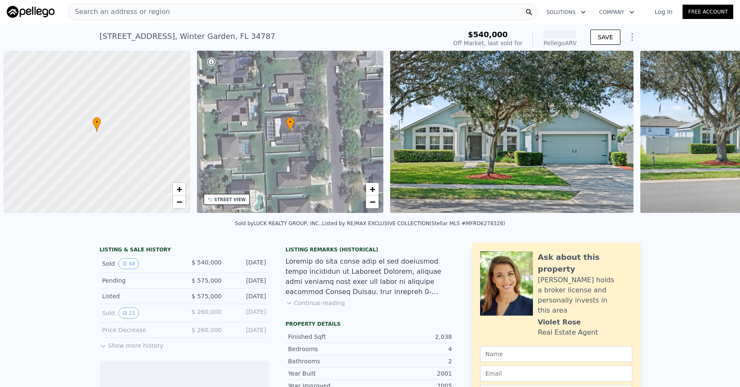
scroll to position [0, 3]
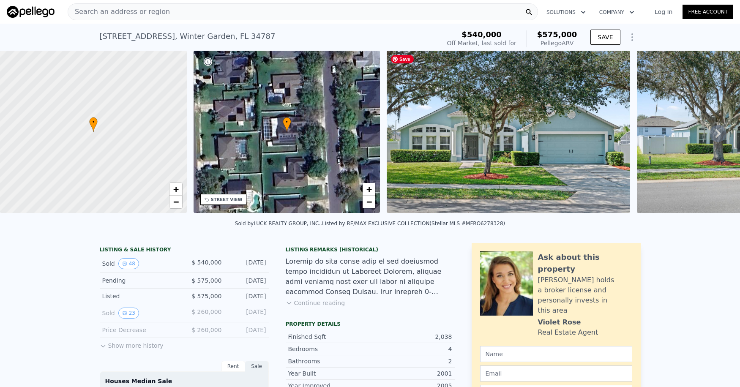
click at [507, 146] on img at bounding box center [508, 132] width 243 height 162
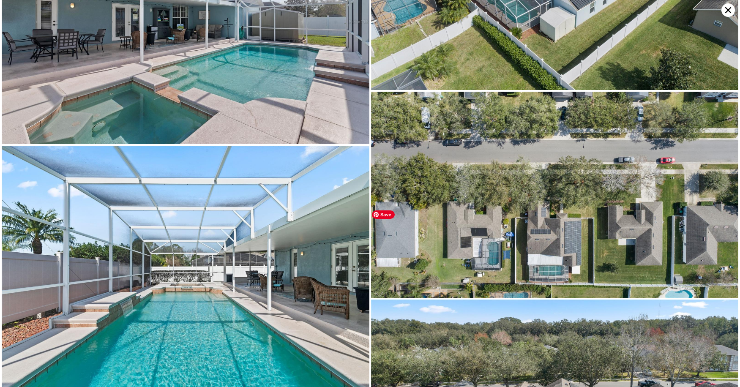
scroll to position [4892, 0]
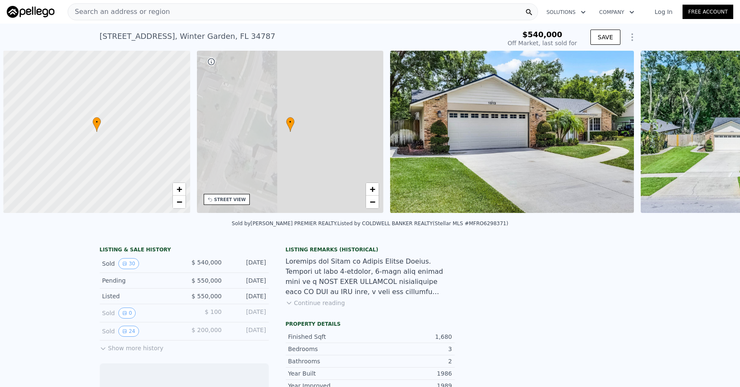
scroll to position [0, 3]
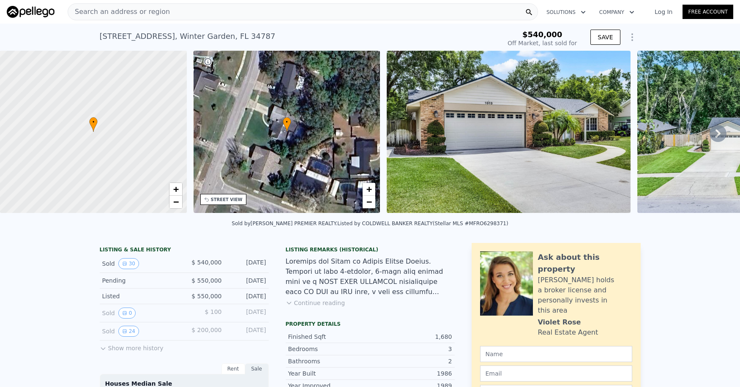
click at [550, 157] on img at bounding box center [508, 132] width 243 height 162
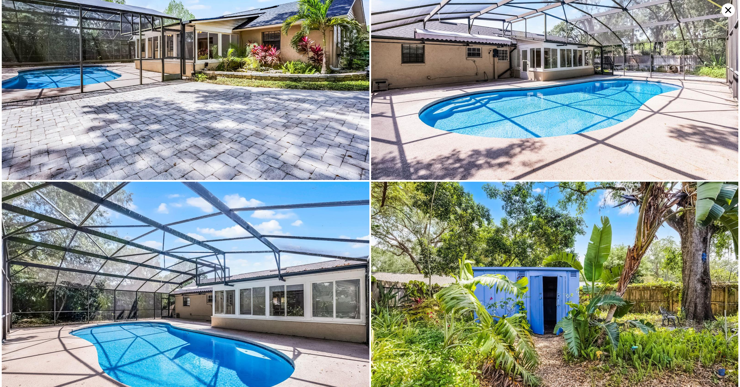
scroll to position [3276, 0]
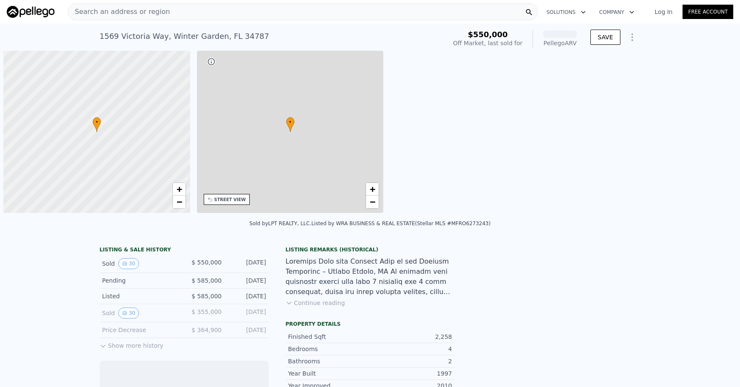
scroll to position [0, 3]
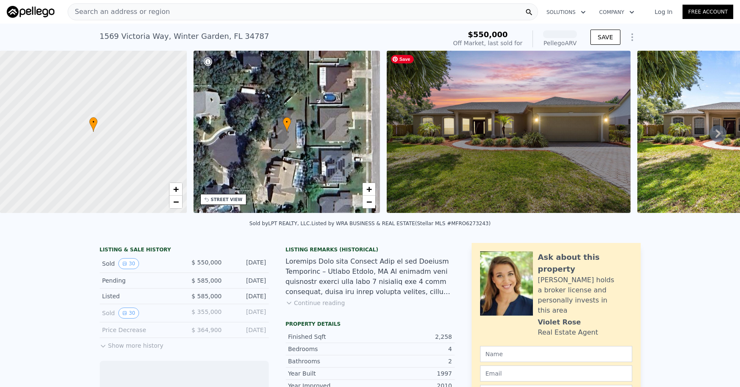
click at [549, 166] on img at bounding box center [508, 132] width 243 height 162
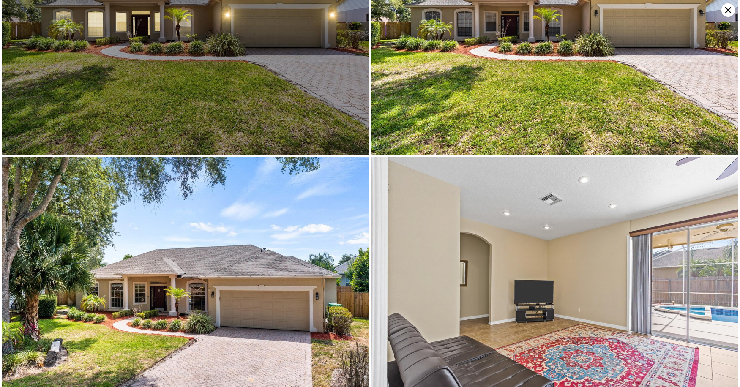
scroll to position [0, 0]
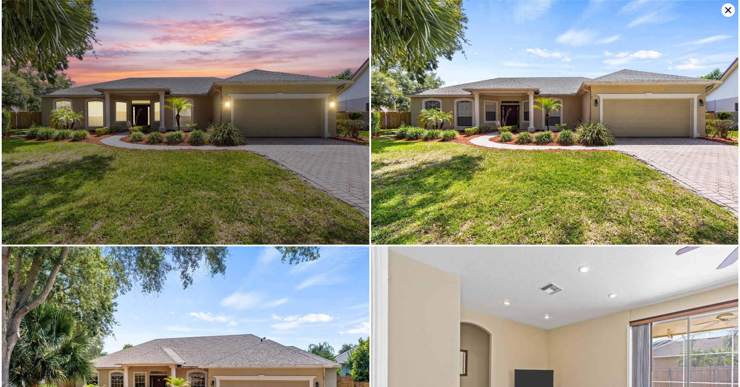
drag, startPoint x: 735, startPoint y: 357, endPoint x: 717, endPoint y: 7, distance: 350.3
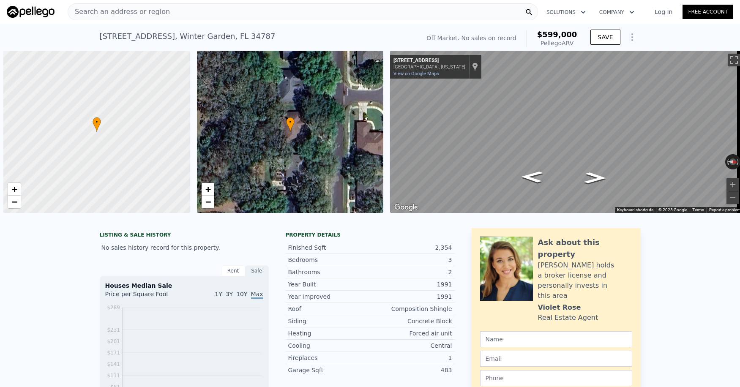
scroll to position [0, 3]
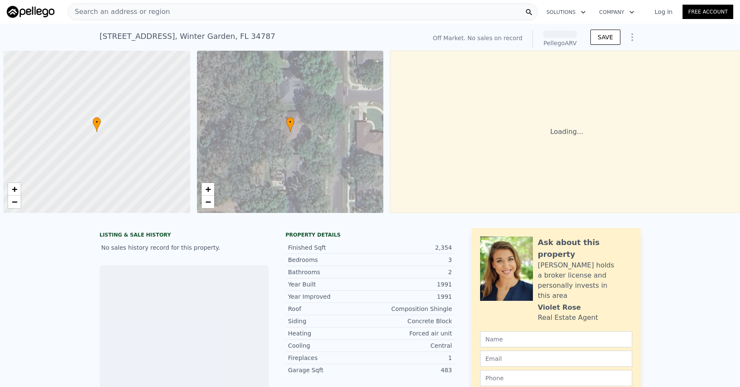
scroll to position [0, 3]
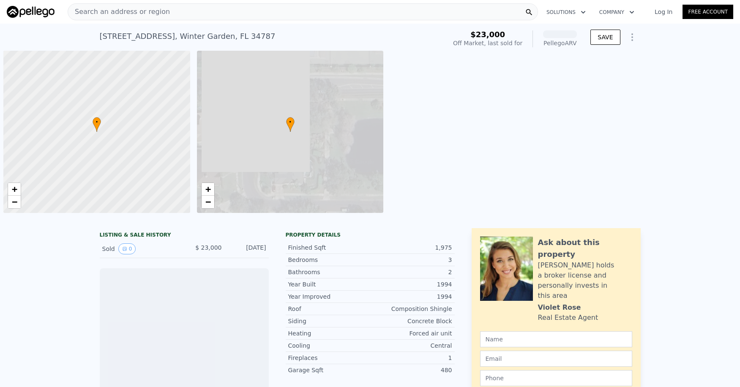
scroll to position [0, 3]
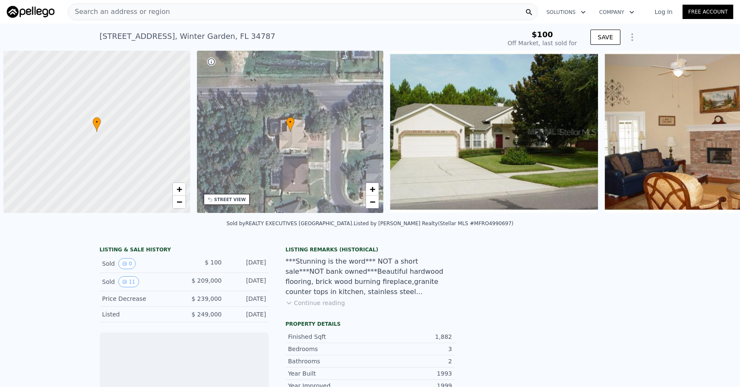
scroll to position [0, 3]
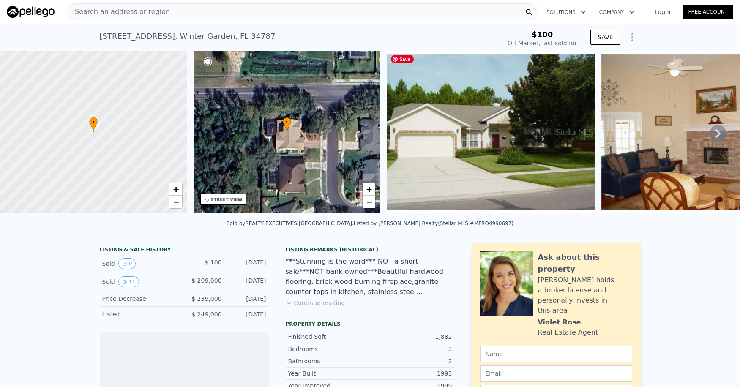
click at [485, 177] on img at bounding box center [491, 132] width 208 height 162
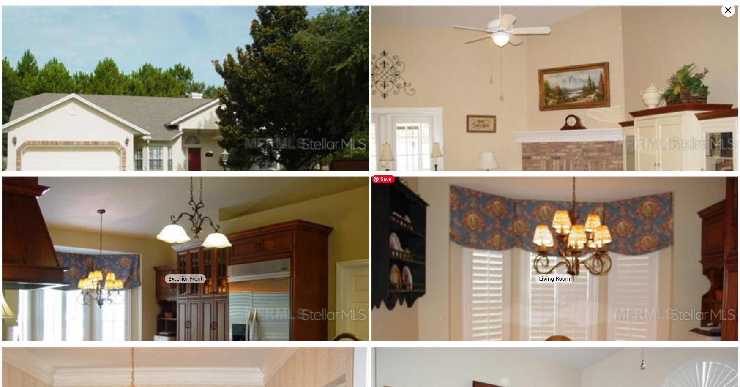
drag, startPoint x: 485, startPoint y: 177, endPoint x: 491, endPoint y: 154, distance: 24.3
click at [485, 177] on img at bounding box center [555, 314] width 368 height 287
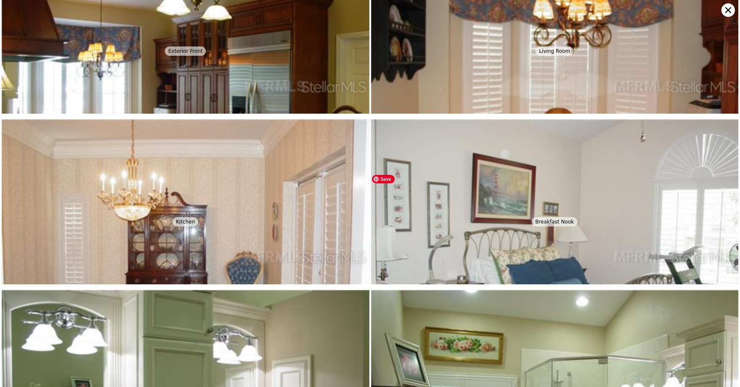
scroll to position [0, 0]
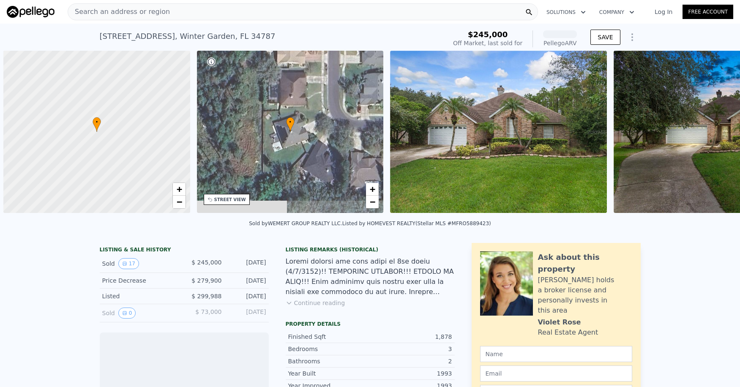
scroll to position [0, 3]
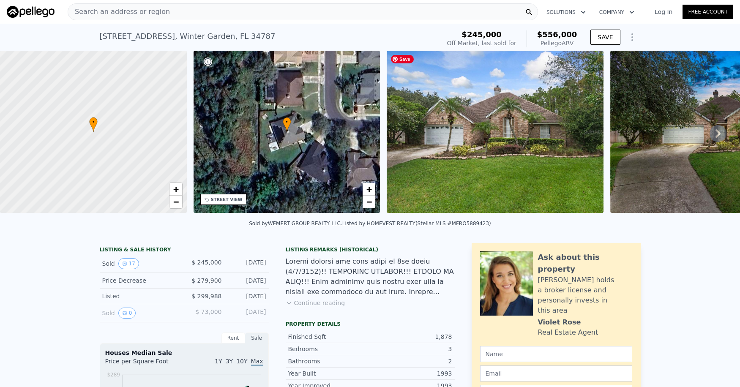
click at [450, 177] on img at bounding box center [495, 132] width 217 height 162
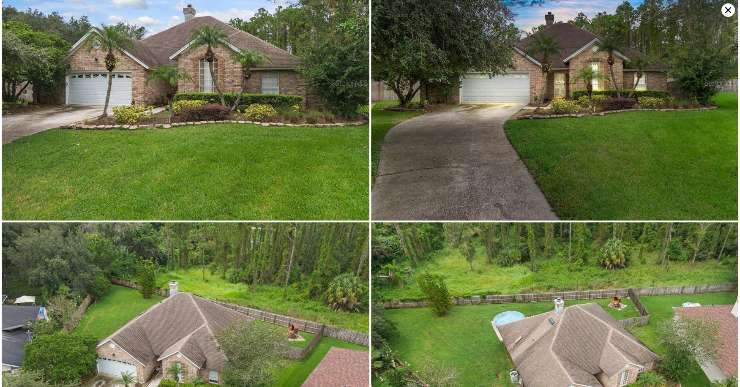
scroll to position [0, 0]
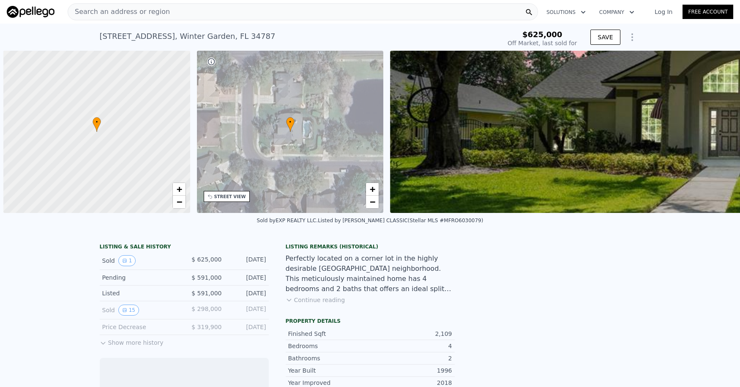
scroll to position [0, 3]
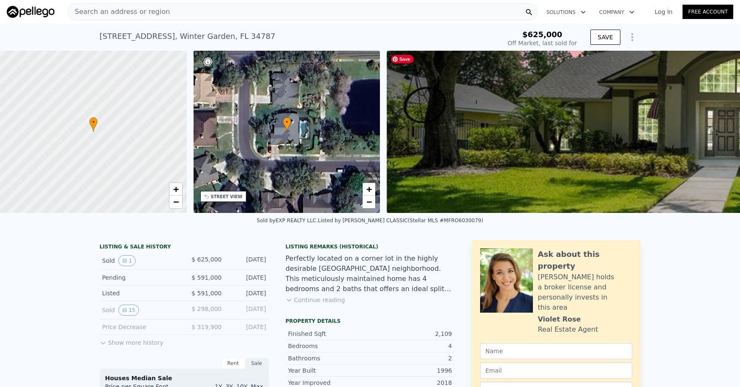
click at [499, 155] on img at bounding box center [753, 132] width 733 height 162
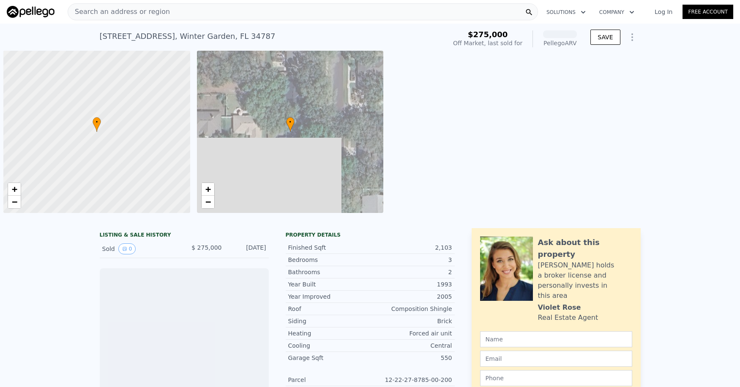
scroll to position [0, 3]
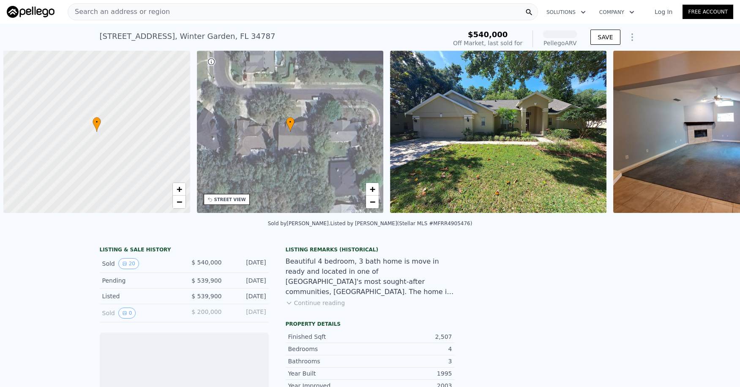
scroll to position [0, 3]
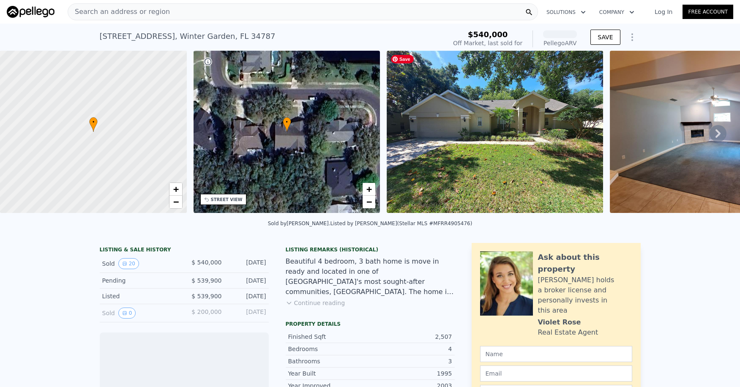
click at [450, 167] on img at bounding box center [495, 132] width 216 height 162
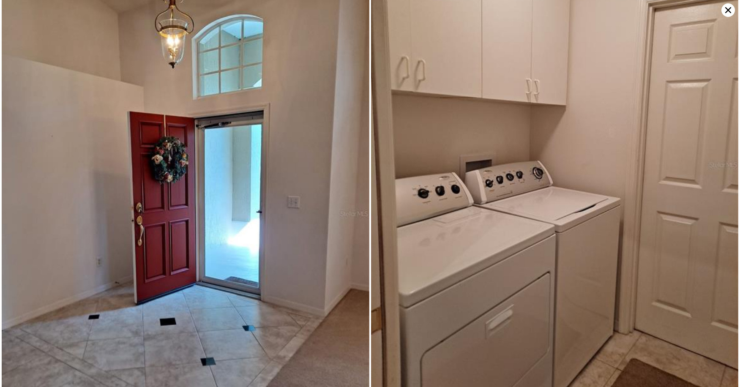
scroll to position [2777, 0]
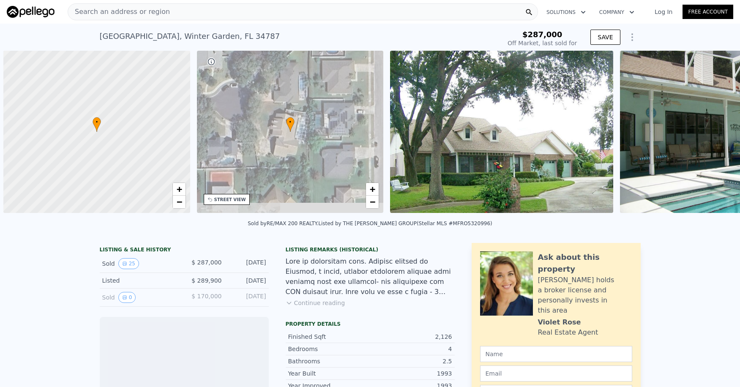
scroll to position [0, 3]
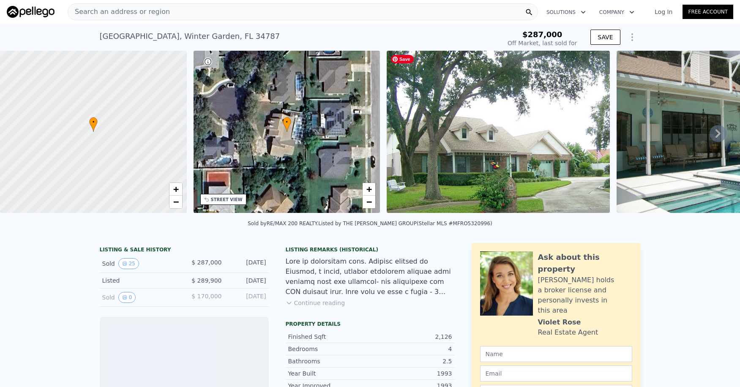
click at [498, 169] on img at bounding box center [498, 132] width 223 height 162
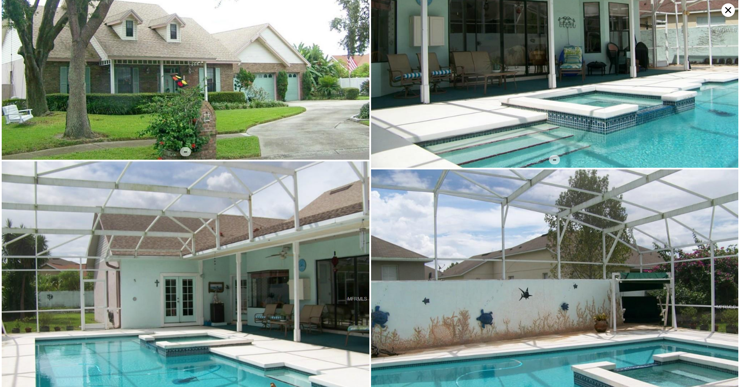
scroll to position [0, 0]
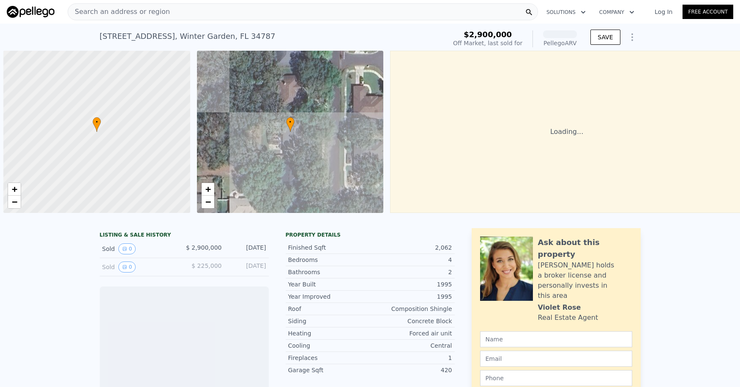
scroll to position [0, 3]
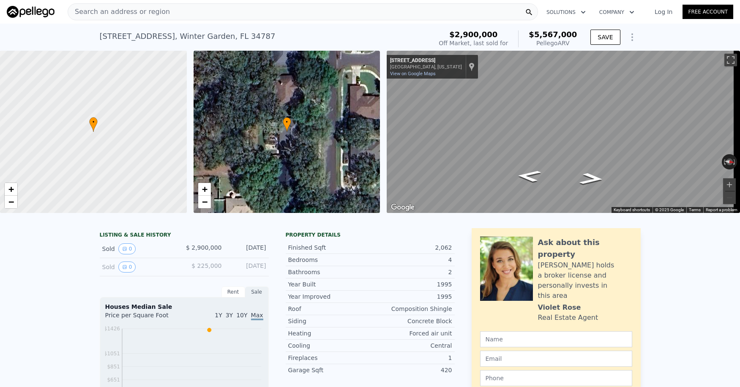
click at [80, 11] on span "Search an address or region" at bounding box center [119, 12] width 102 height 10
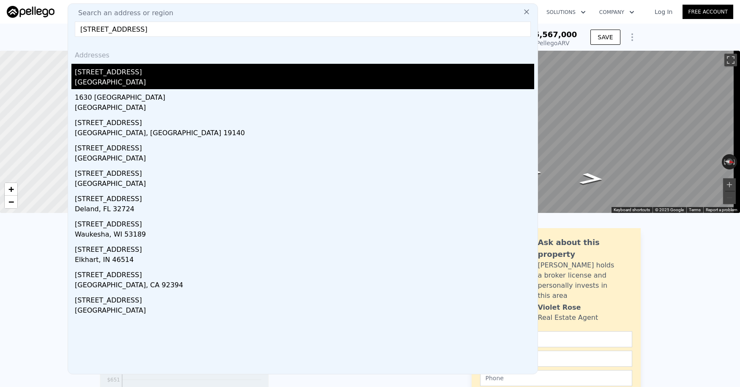
type input "[STREET_ADDRESS]"
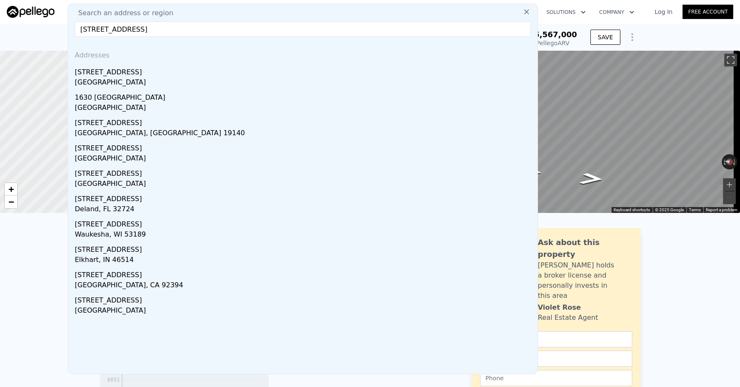
click at [121, 79] on div "[GEOGRAPHIC_DATA]" at bounding box center [304, 83] width 459 height 12
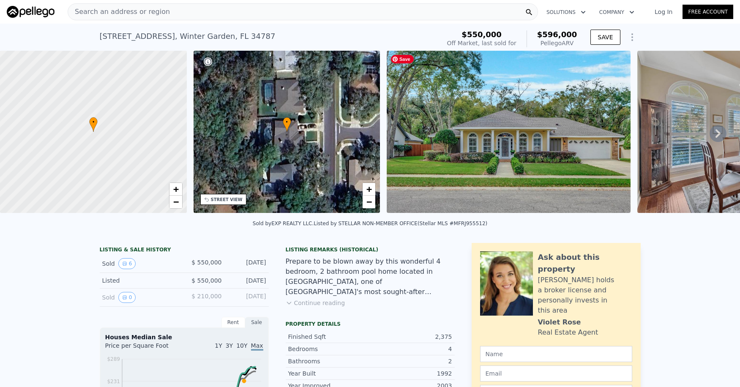
click at [506, 169] on img at bounding box center [509, 132] width 244 height 162
